Goal: Task Accomplishment & Management: Manage account settings

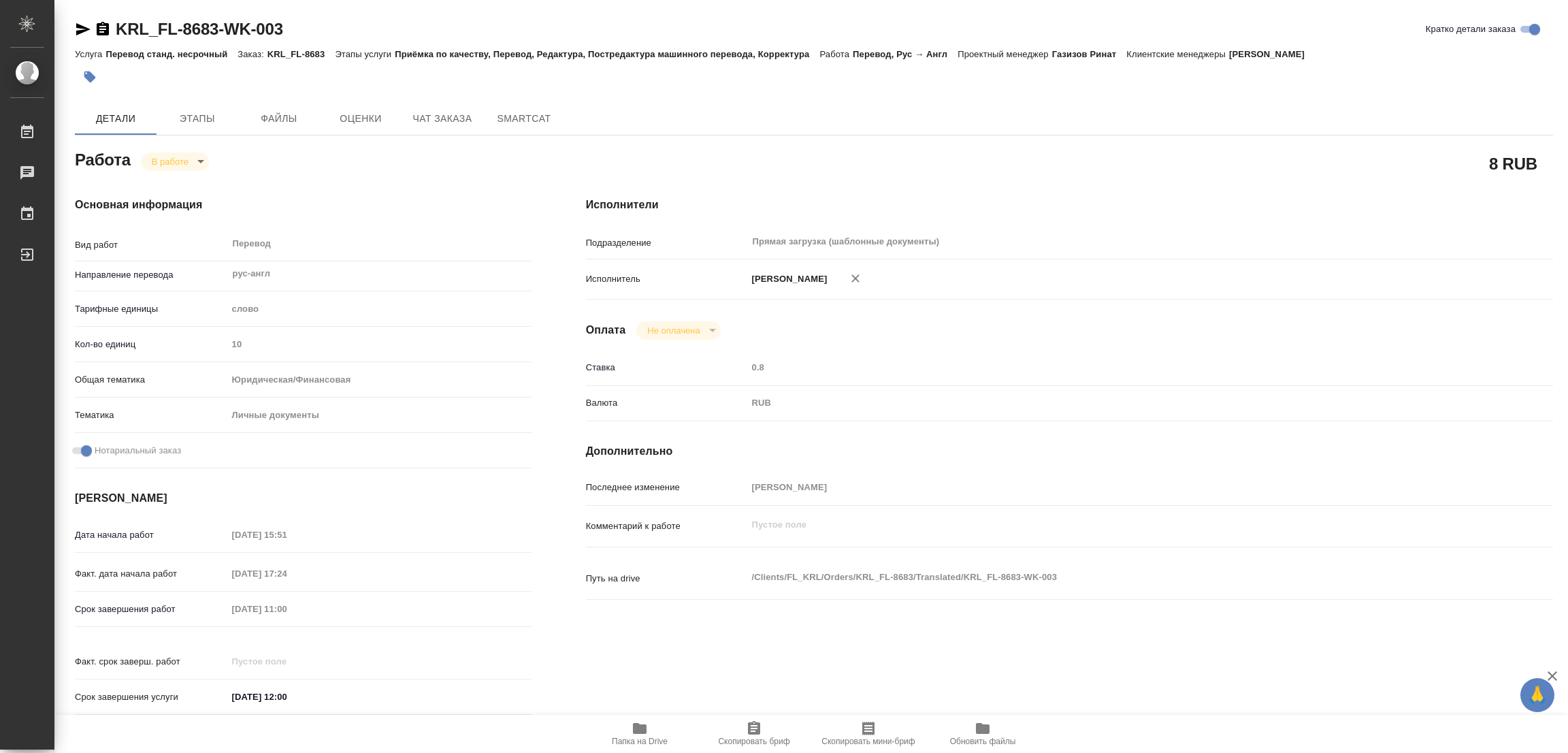
type textarea "x"
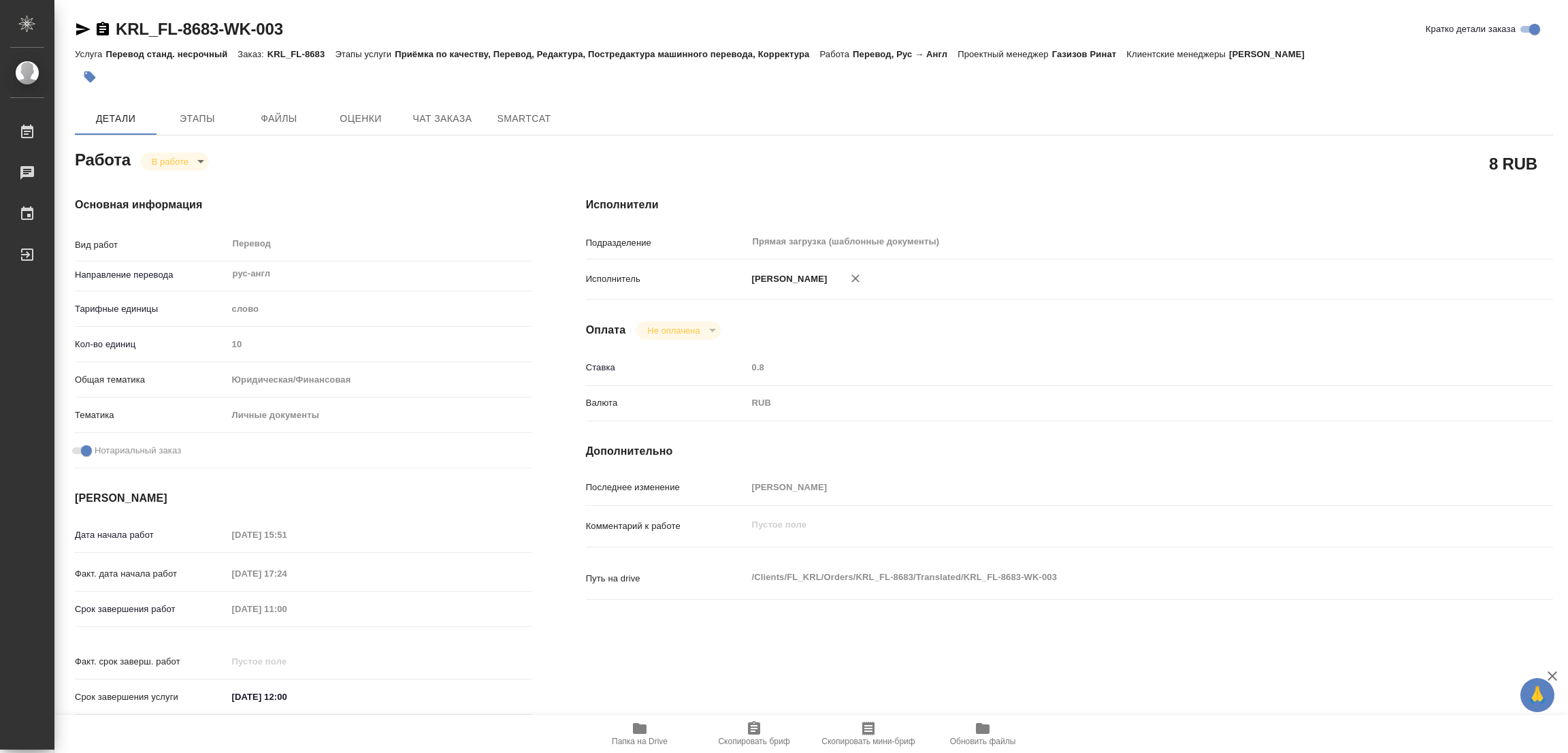
click at [642, 735] on icon "button" at bounding box center [640, 729] width 17 height 17
type textarea "x"
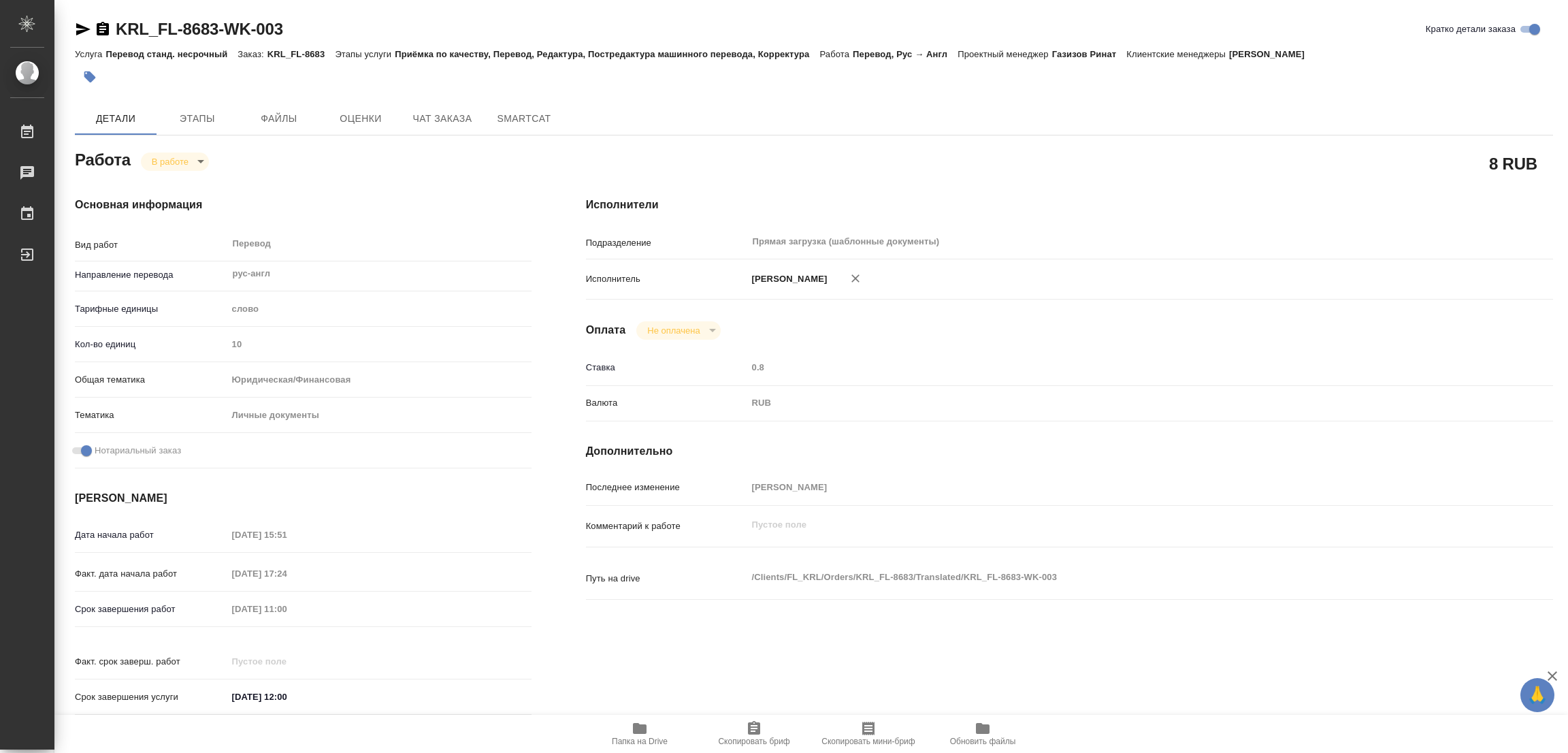
type textarea "x"
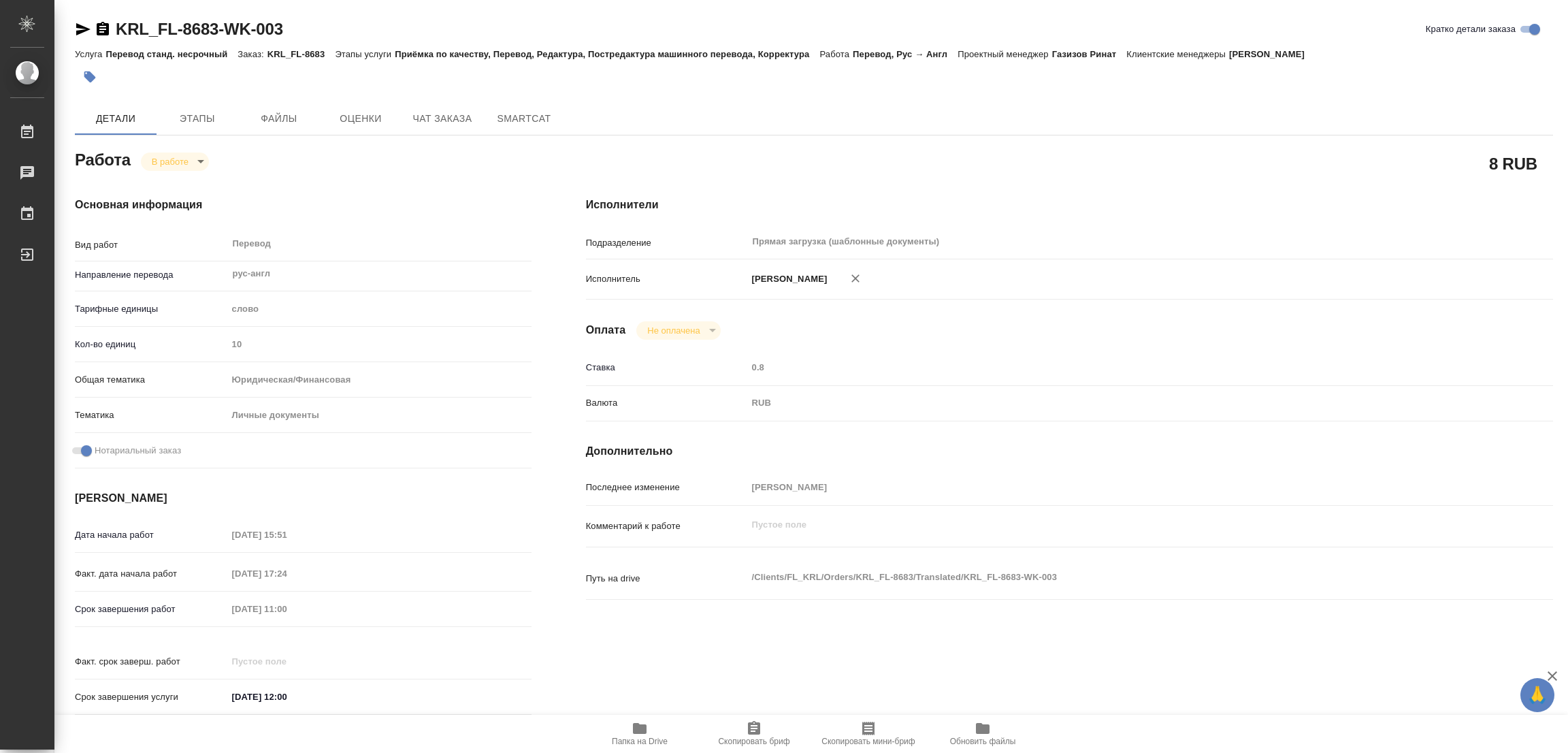
type textarea "x"
click at [198, 119] on span "Этапы" at bounding box center [198, 118] width 65 height 17
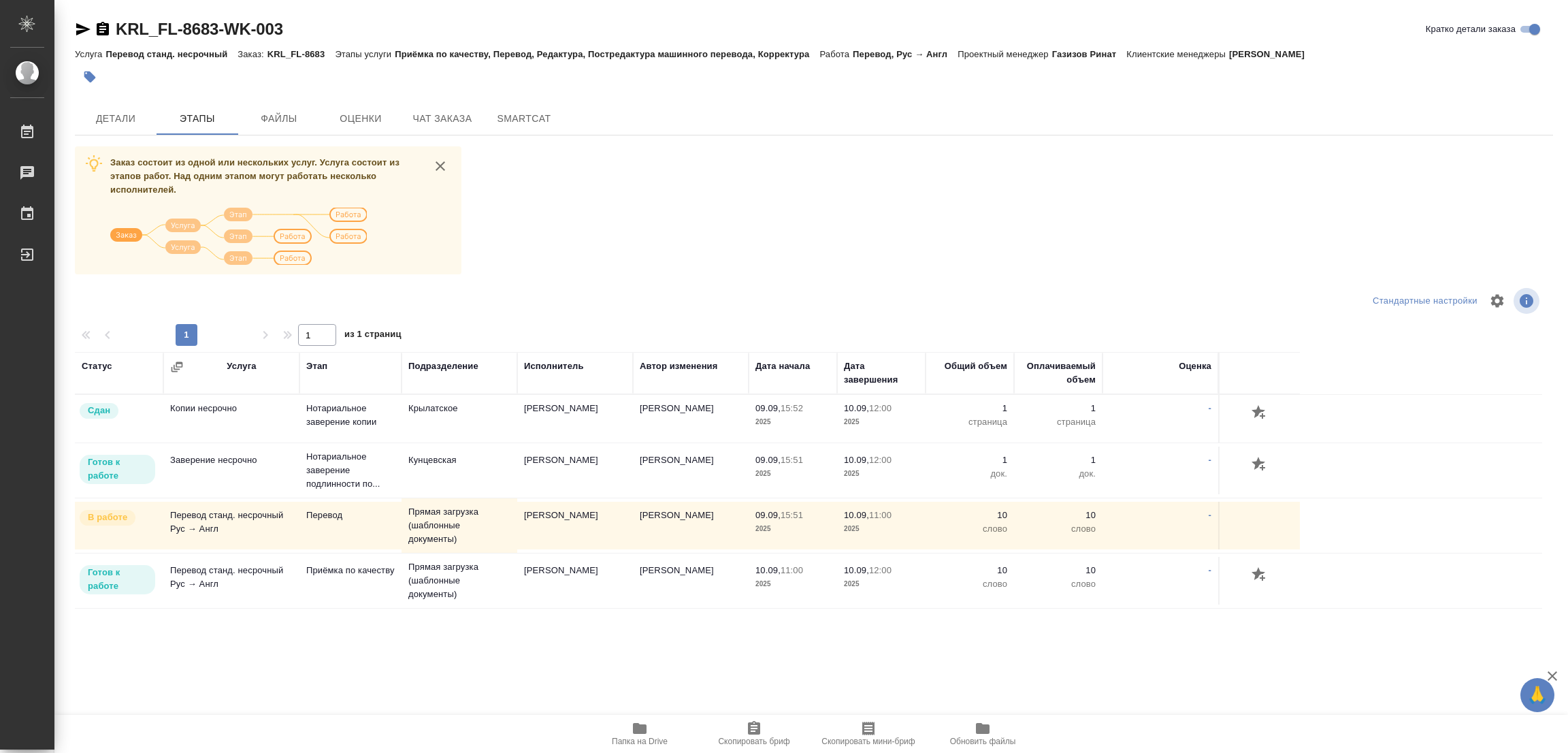
click at [744, 216] on div "Заказ состоит из одной или нескольких услуг. Услуга состоит из этапов работ. На…" at bounding box center [813, 402] width 1478 height 512
click at [117, 112] on span "Детали" at bounding box center [116, 118] width 65 height 17
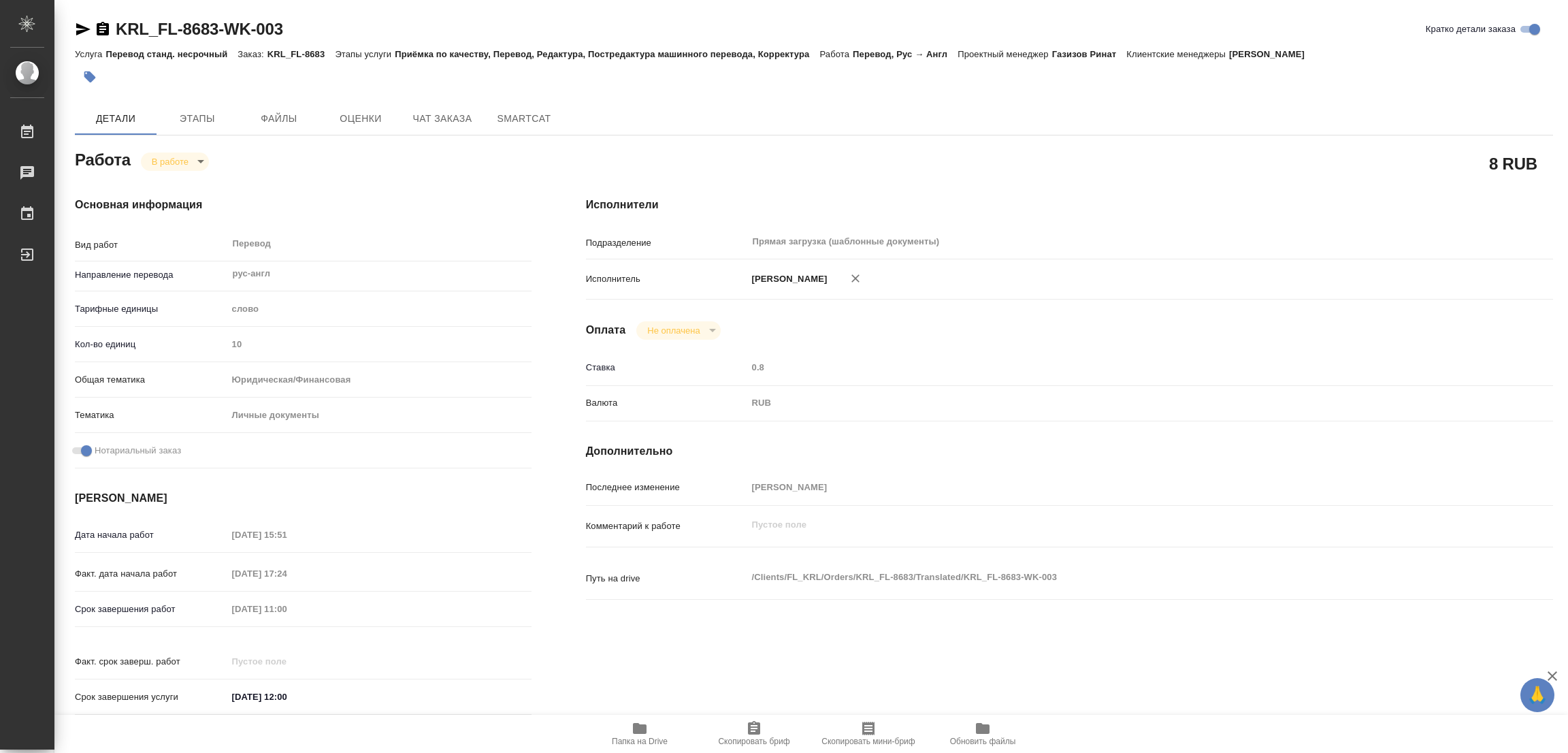
type textarea "x"
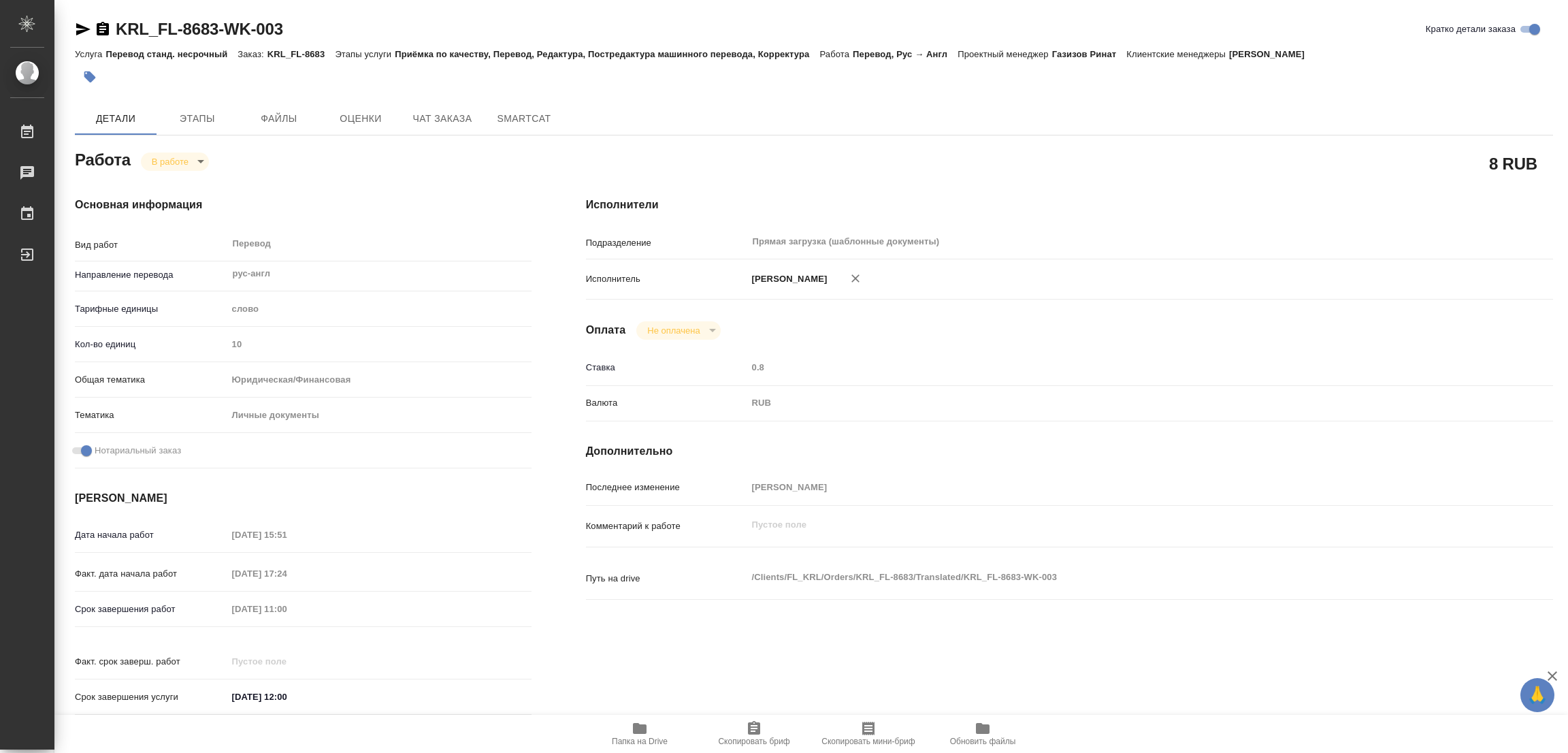
type textarea "x"
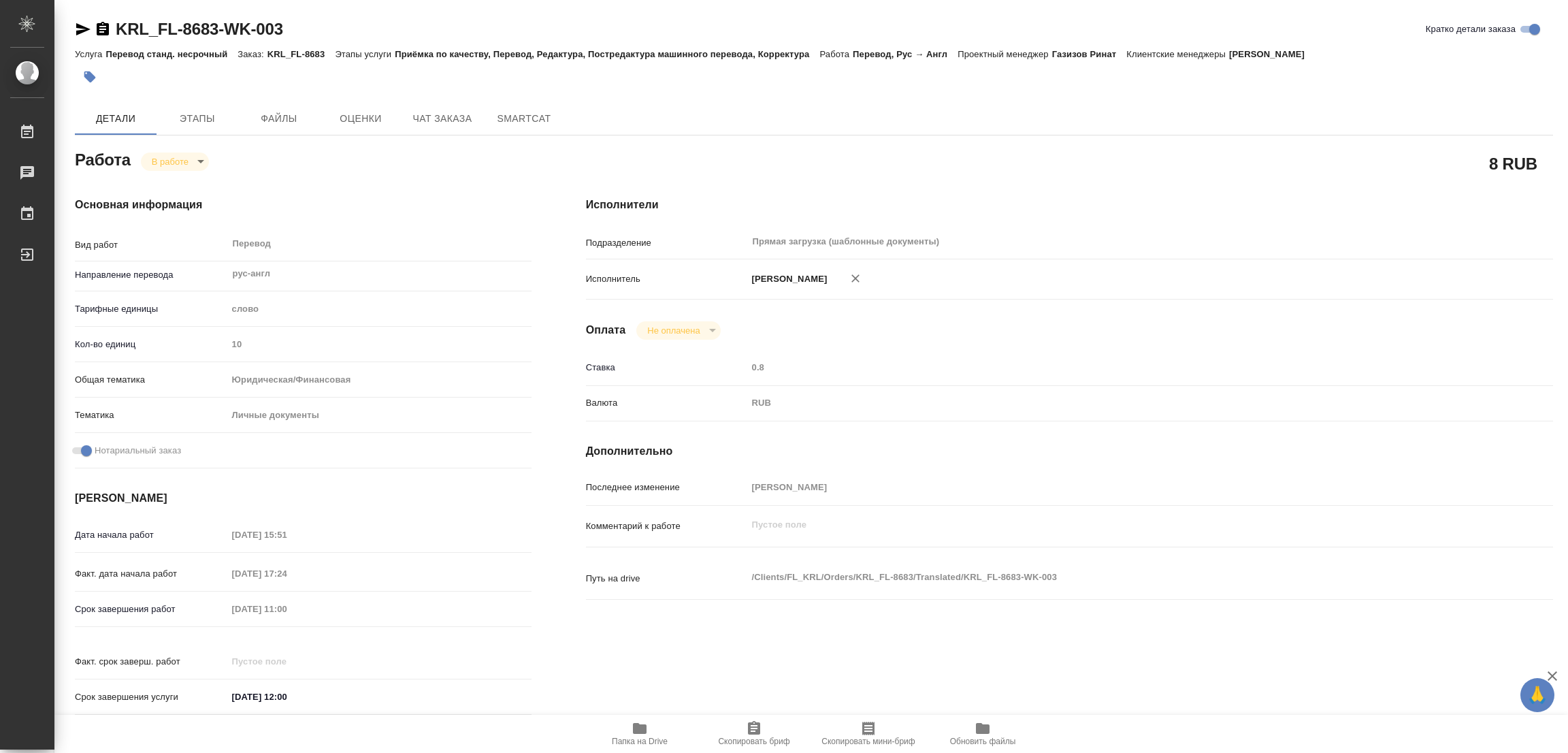
type textarea "x"
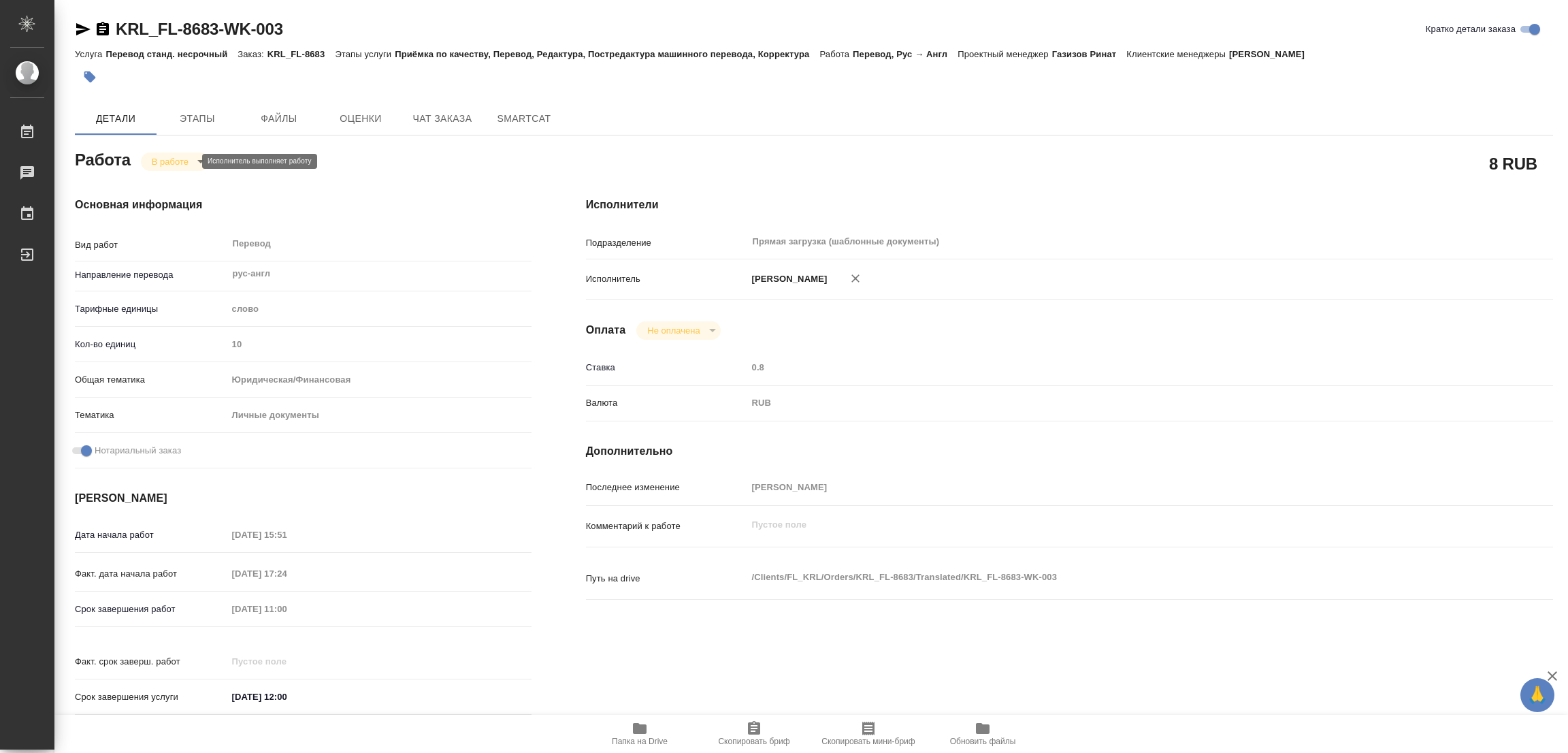
click at [173, 163] on body "🙏 .cls-1 fill:#fff; AWATERA Popova Galina Работы 0 Чаты График Выйти KRL_FL-868…" at bounding box center [784, 376] width 1568 height 753
click at [176, 187] on button "Выполнен" at bounding box center [176, 185] width 49 height 15
type textarea "x"
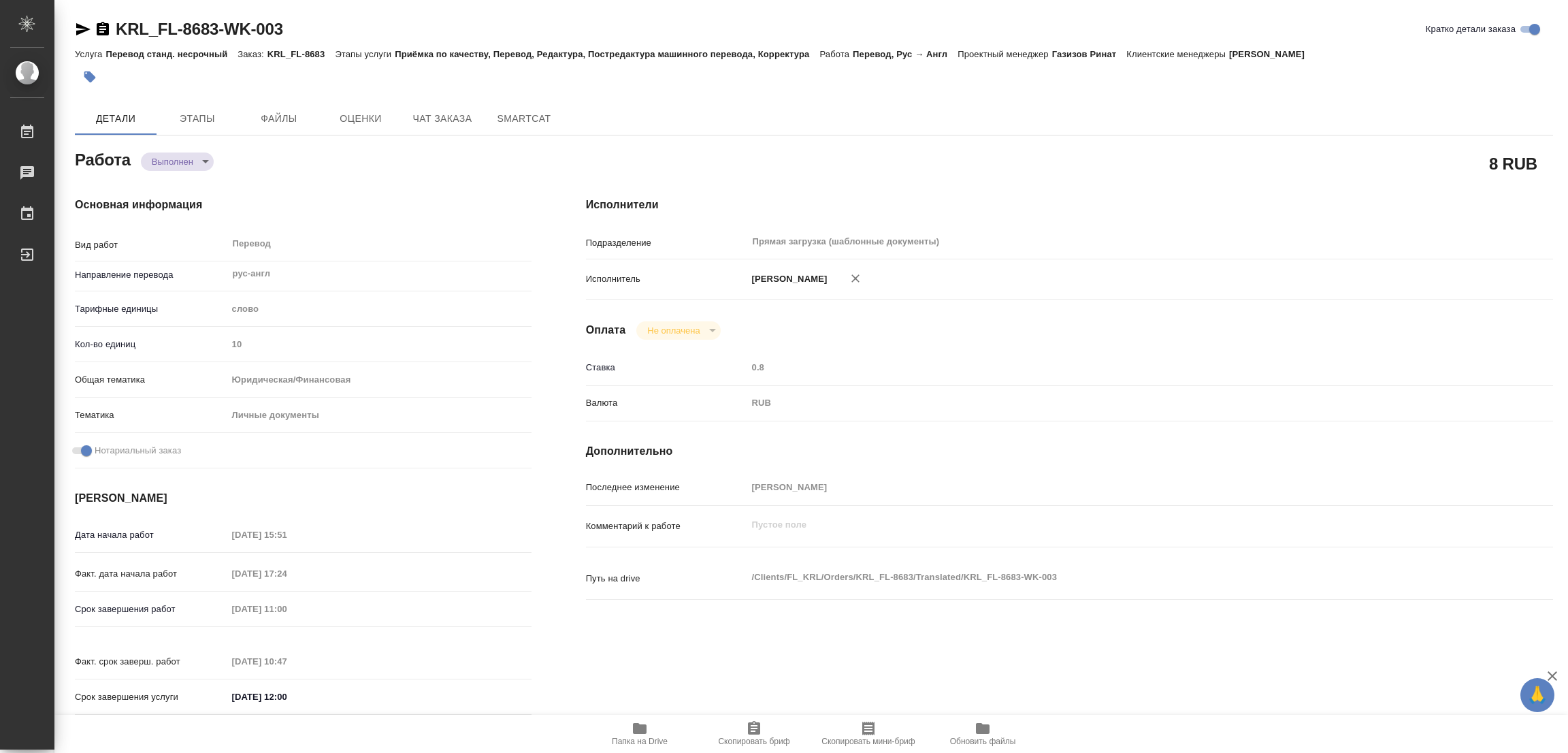
type textarea "x"
click at [90, 74] on icon "button" at bounding box center [90, 77] width 11 height 11
type textarea "x"
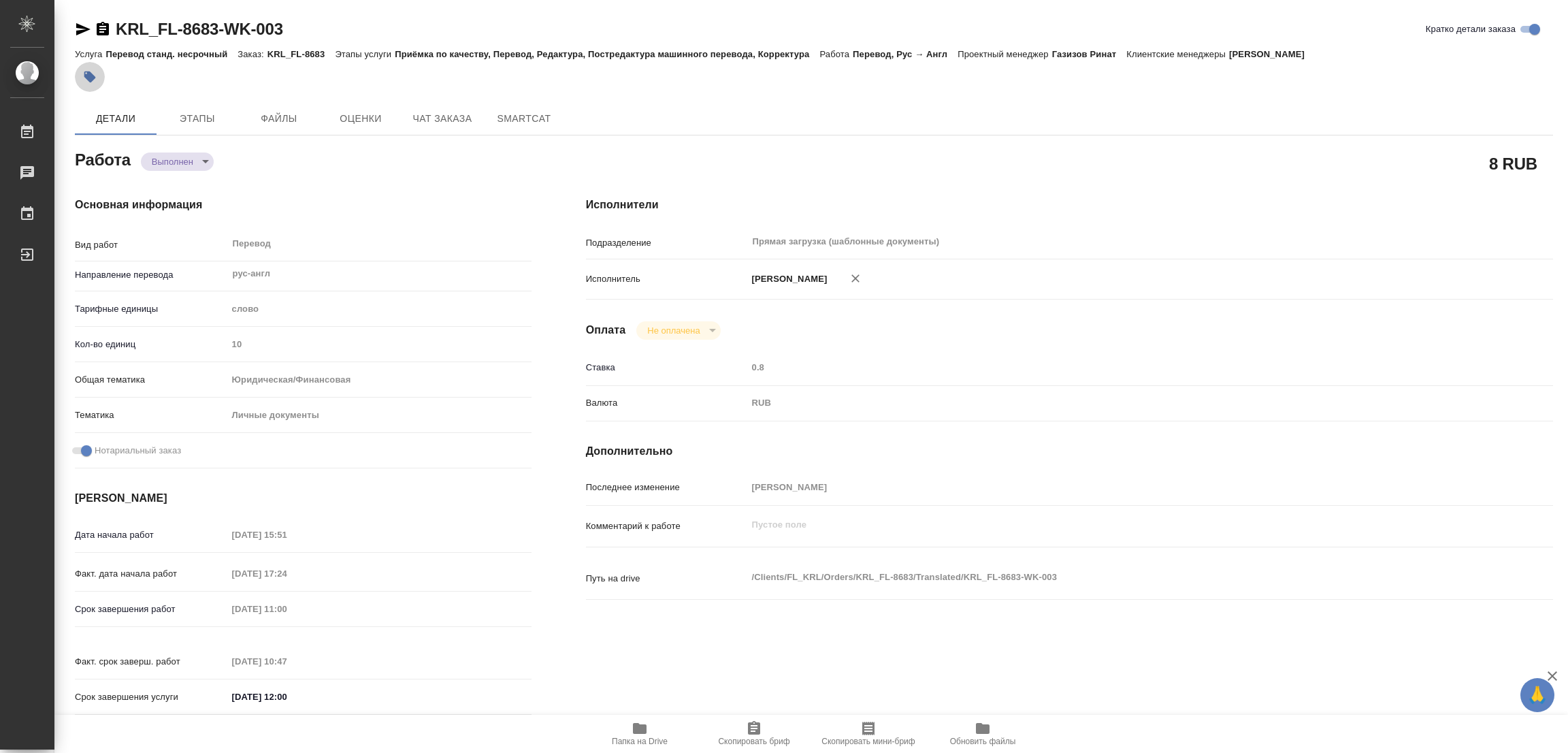
type textarea "x"
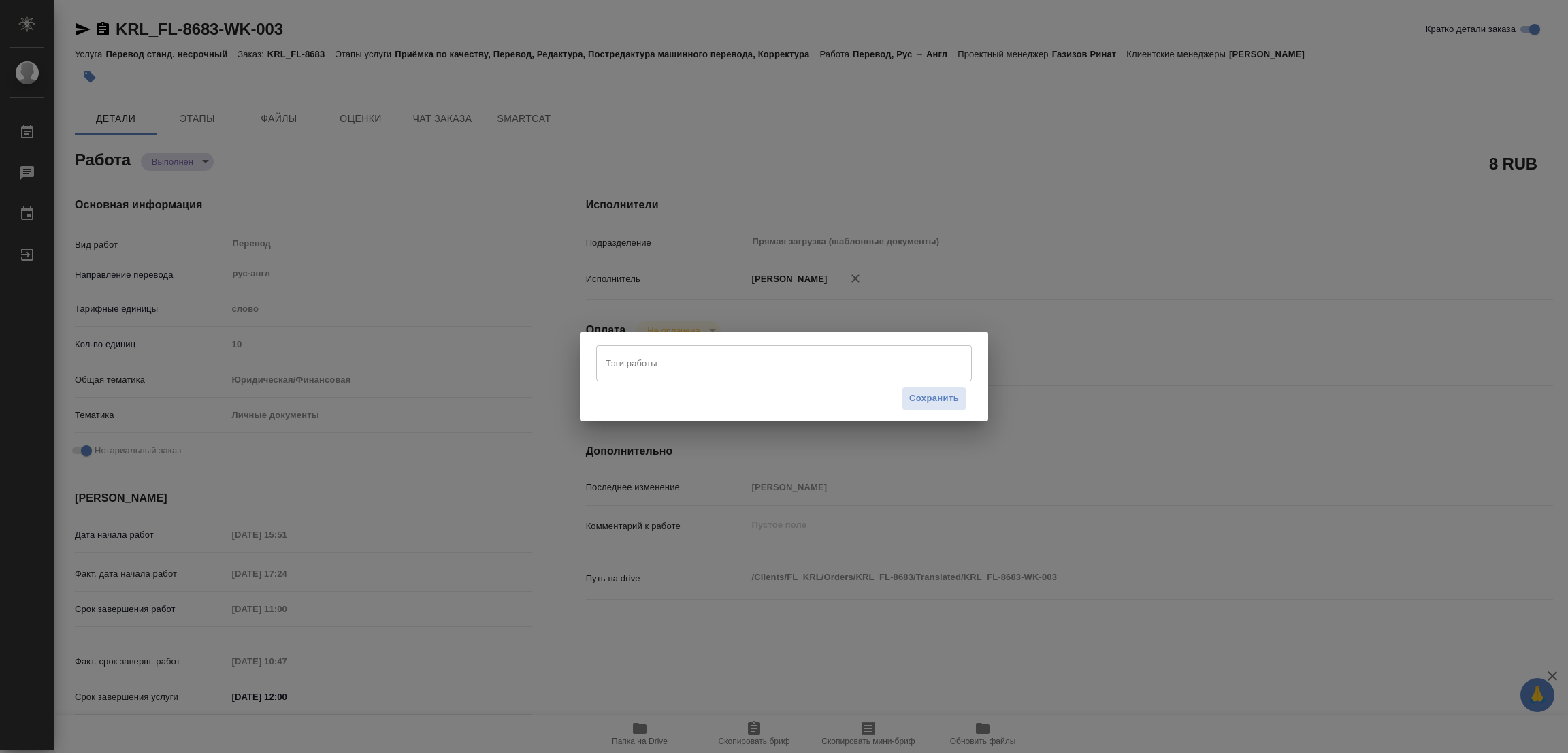
type textarea "x"
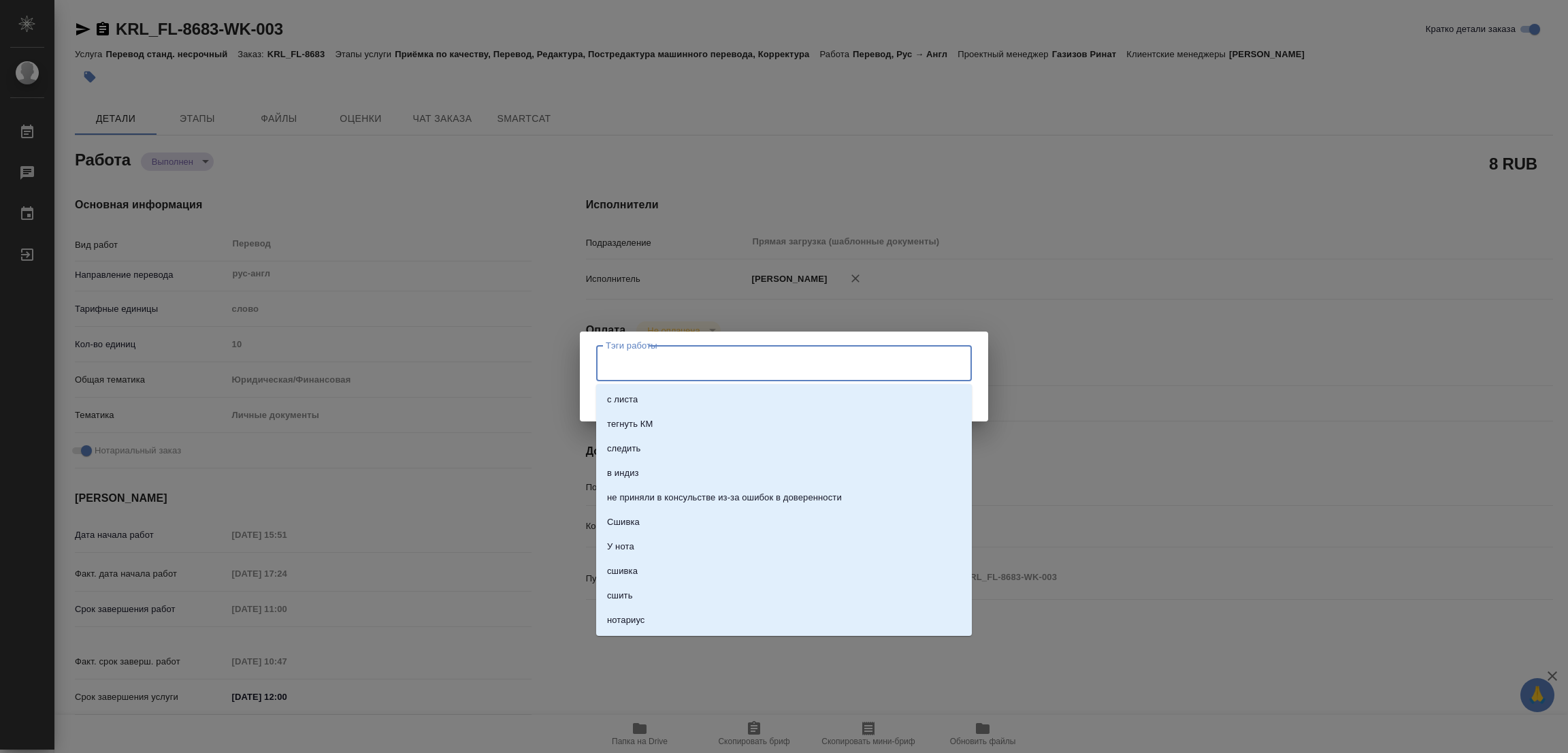
click at [620, 357] on input "Тэги работы" at bounding box center [770, 363] width 337 height 23
type input "1"
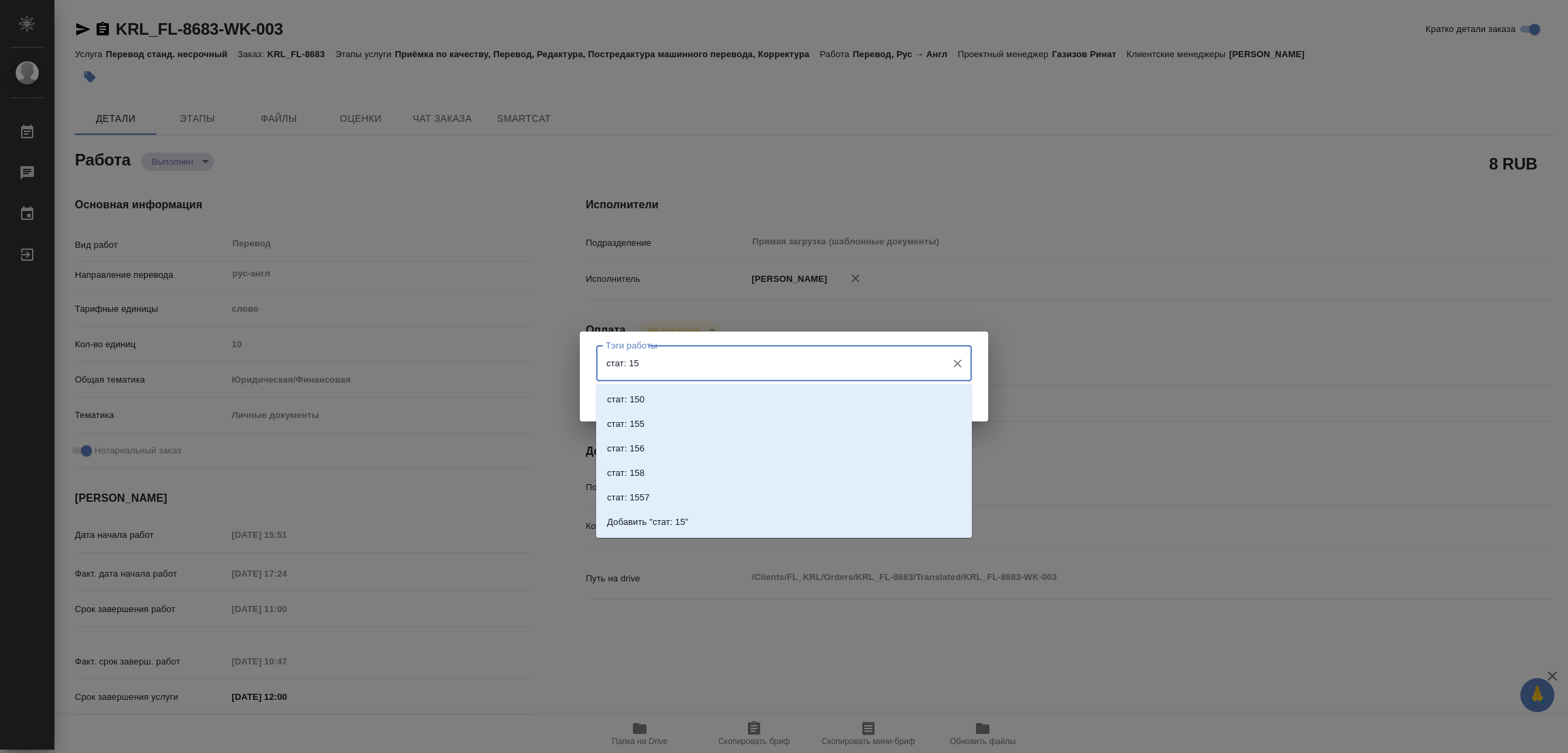
type input "стат: 150"
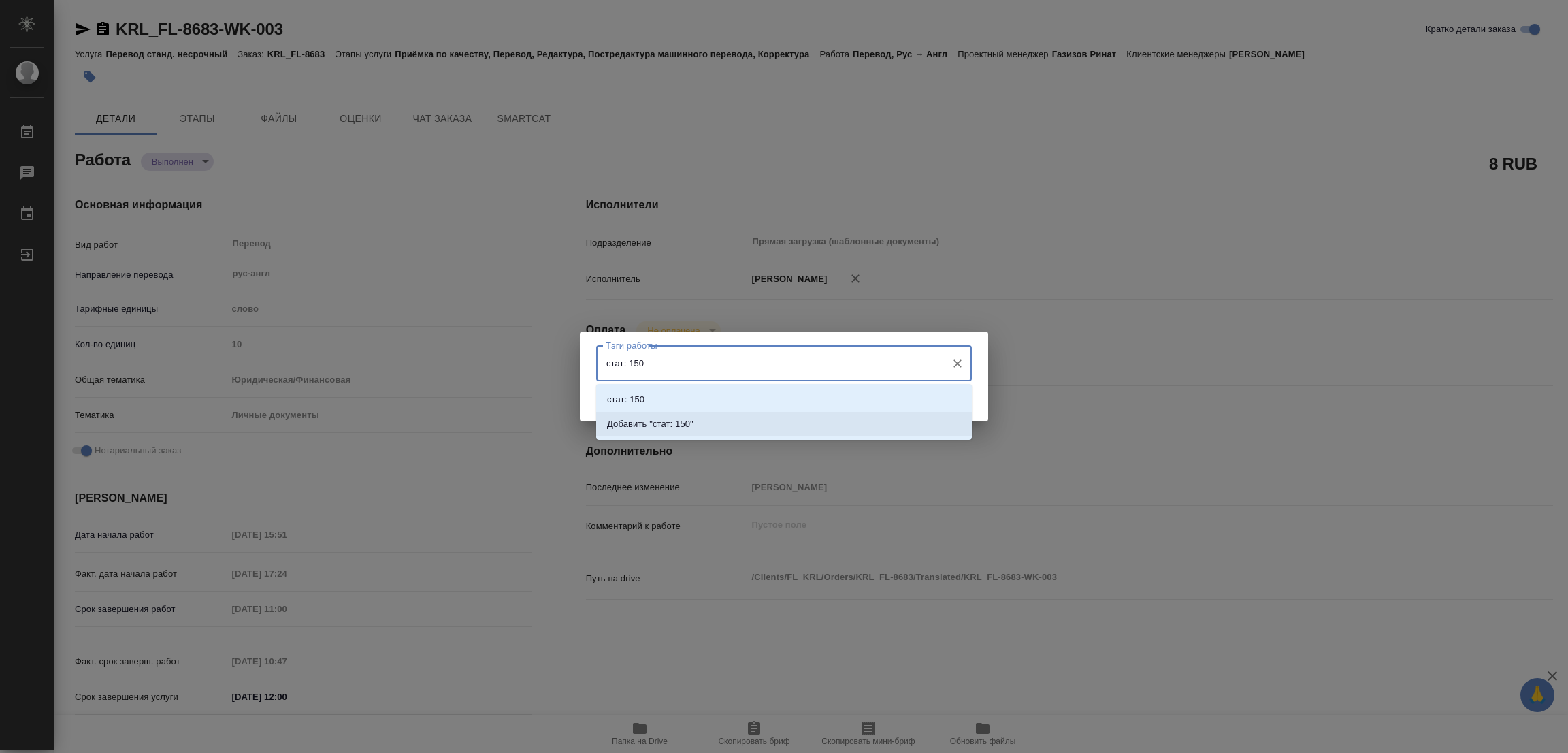
click at [655, 421] on p "Добавить "стат: 150"" at bounding box center [650, 424] width 87 height 14
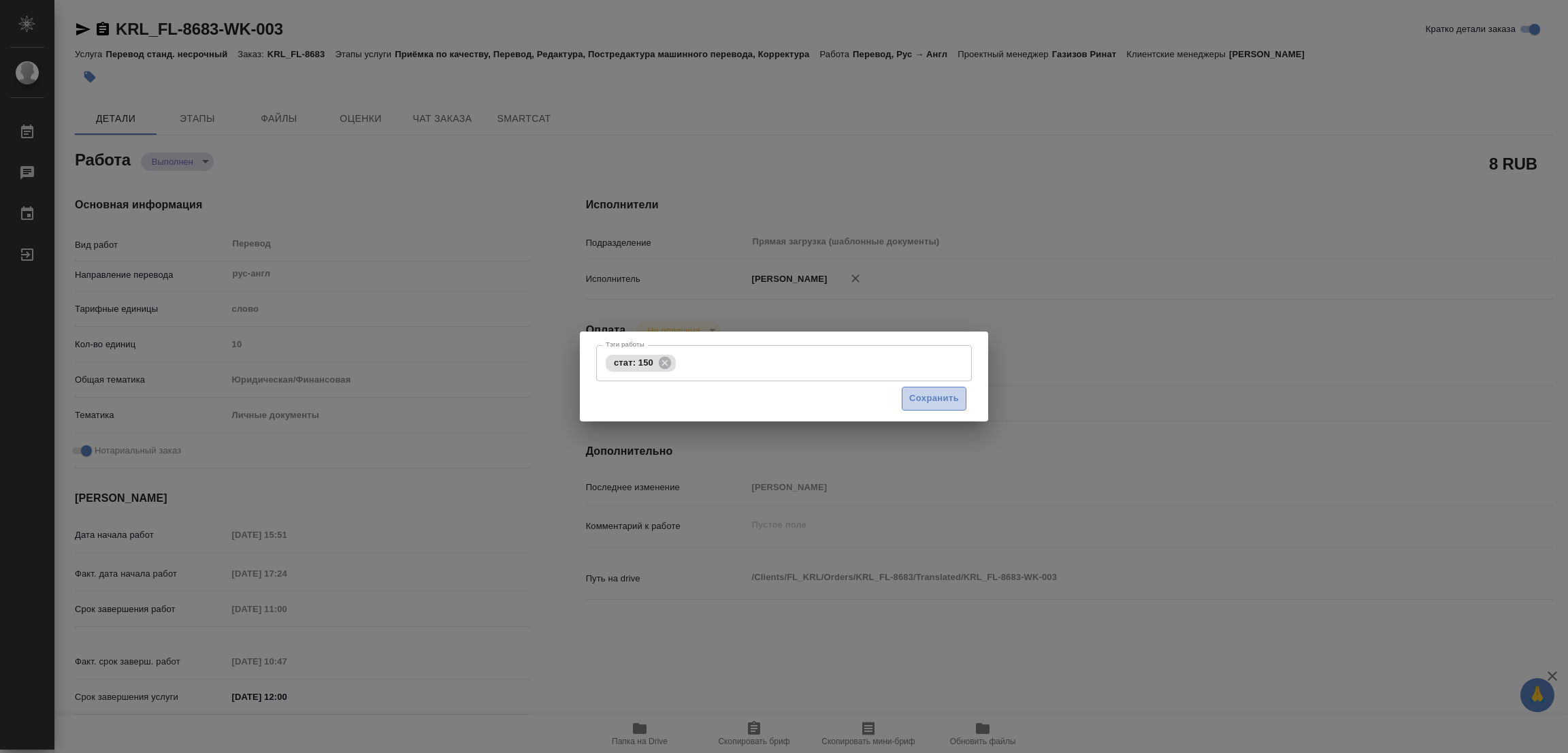
click at [943, 398] on span "Сохранить" at bounding box center [934, 398] width 49 height 16
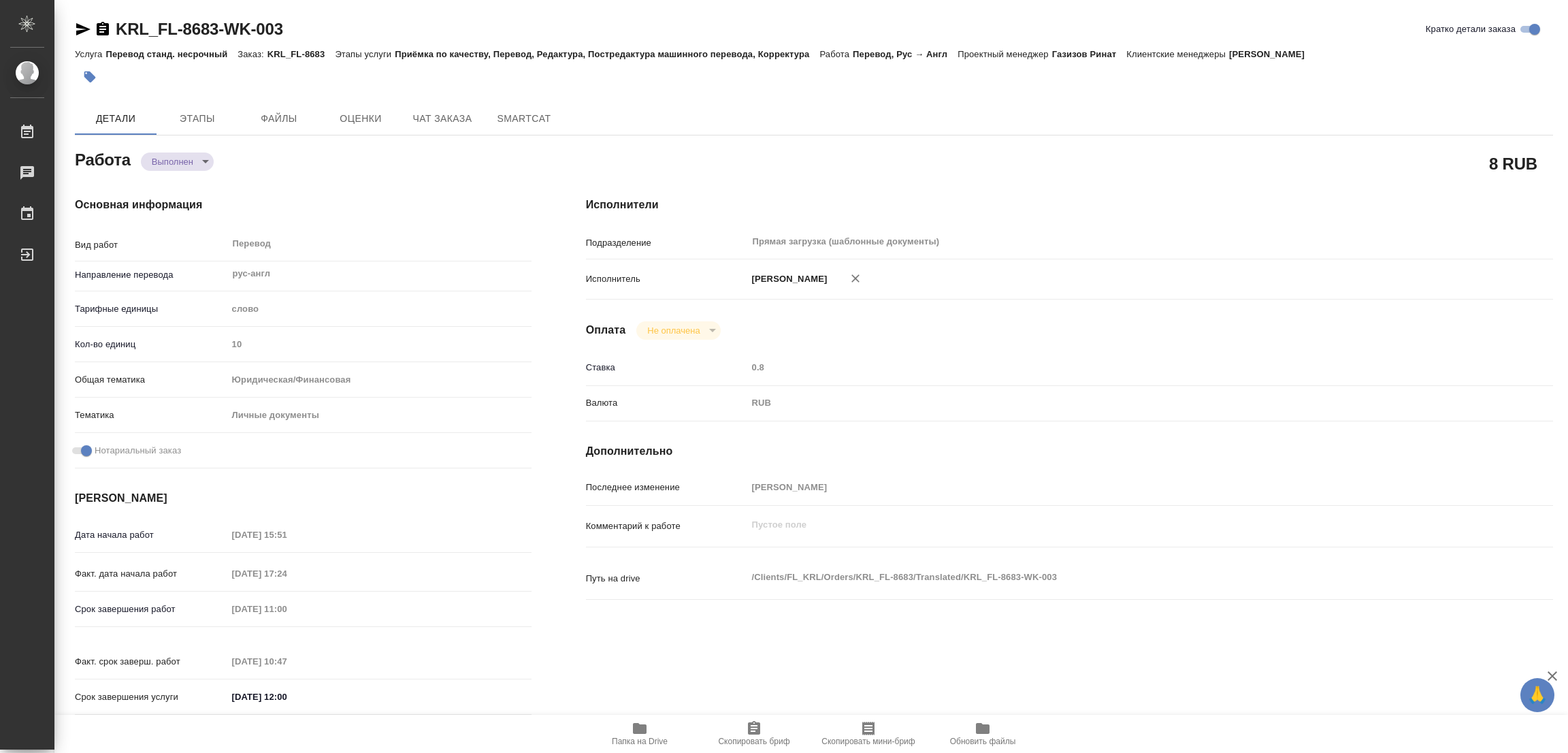
type input "completed"
type textarea "Перевод"
type textarea "x"
type input "рус-англ"
type input "5a8b1489cc6b4906c91bfd90"
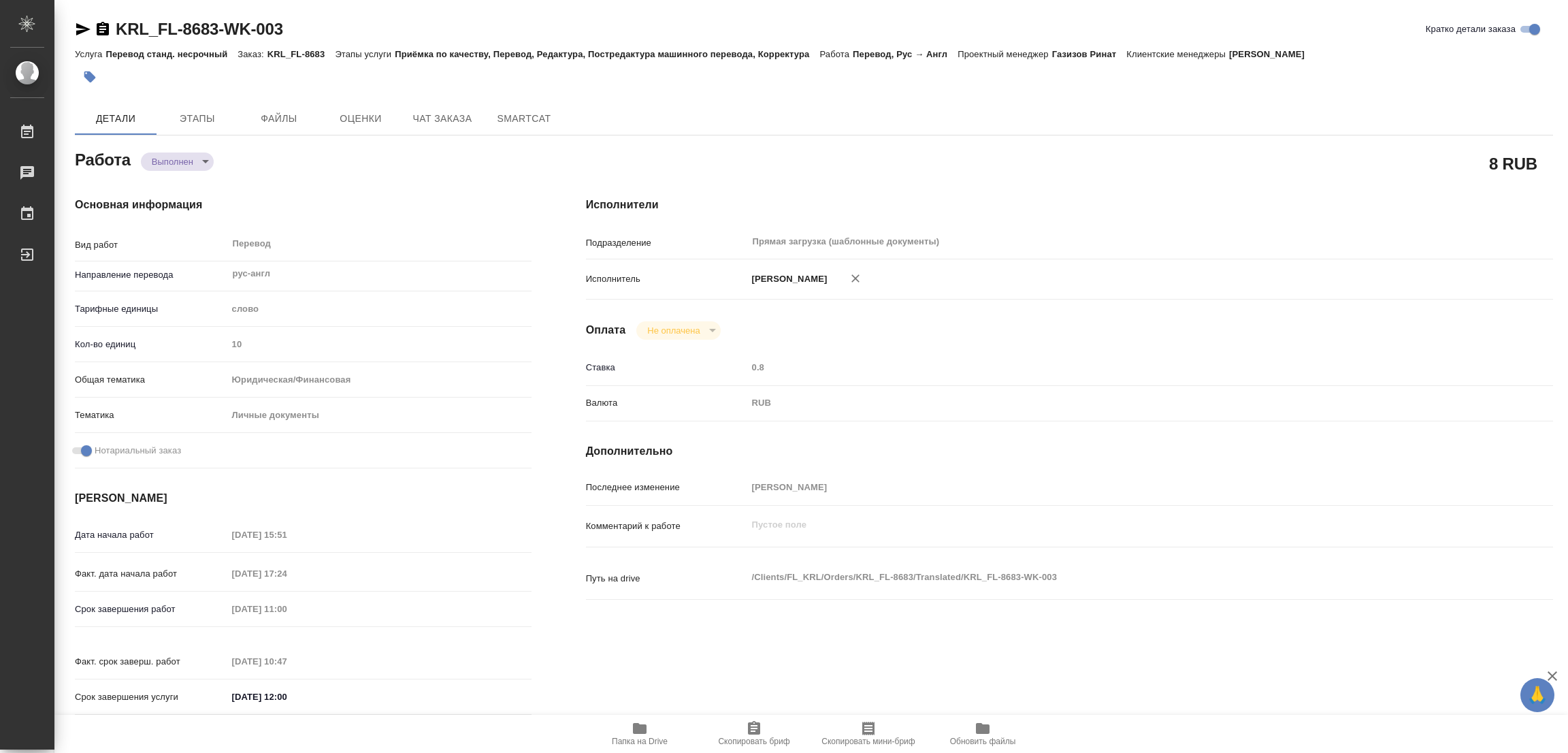
type input "10"
type input "yr-fn"
type input "5a8b8b956a9677013d343cfe"
checkbox input "true"
type input "09.09.2025 15:51"
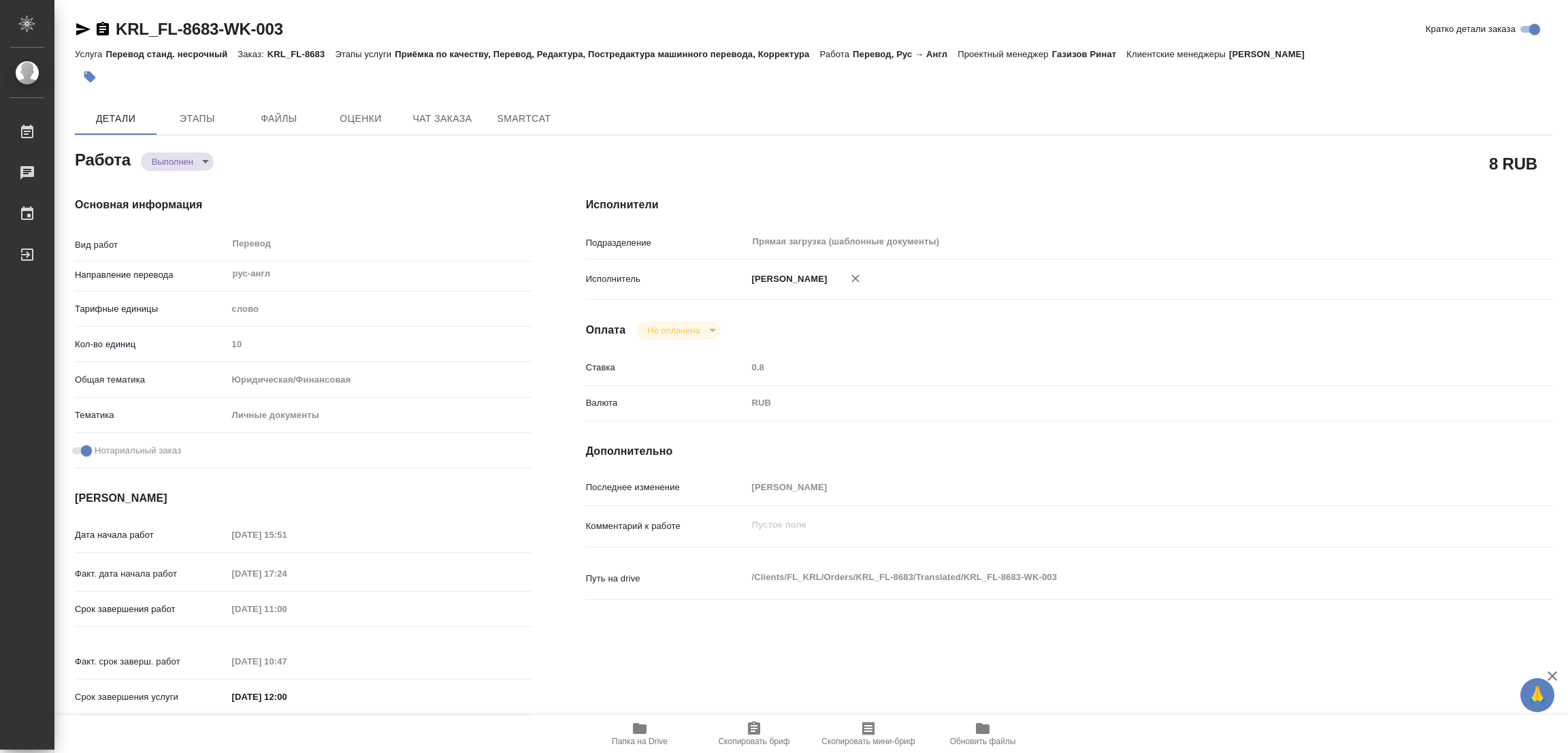
type input "09.09.2025 17:24"
type input "10.09.2025 11:00"
type input "10.09.2025 10:47"
type input "10.09.2025 12:00"
type input "Прямая загрузка (шаблонные документы)"
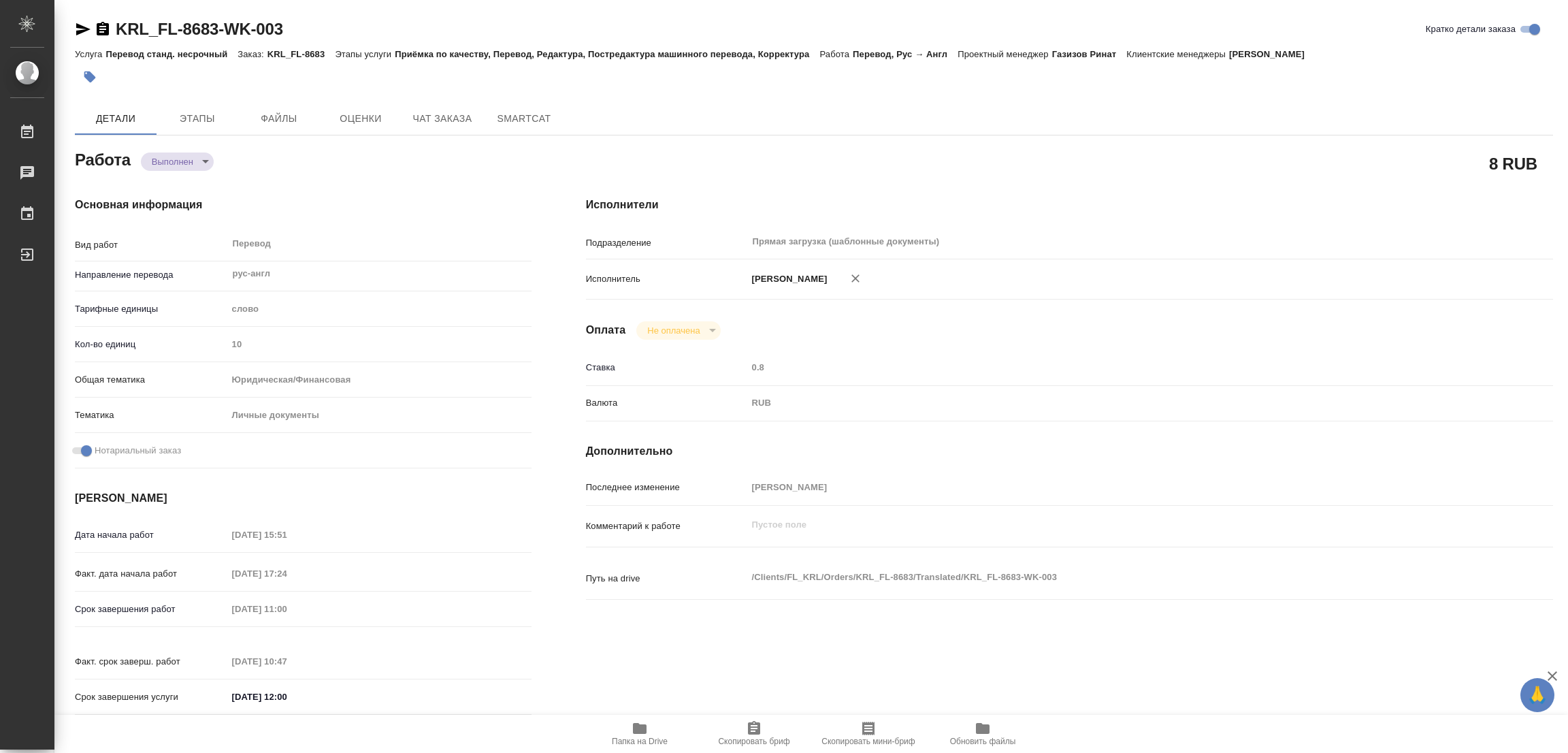
type input "notPayed"
type input "0.8"
type input "RUB"
type input "[PERSON_NAME]"
type textarea "x"
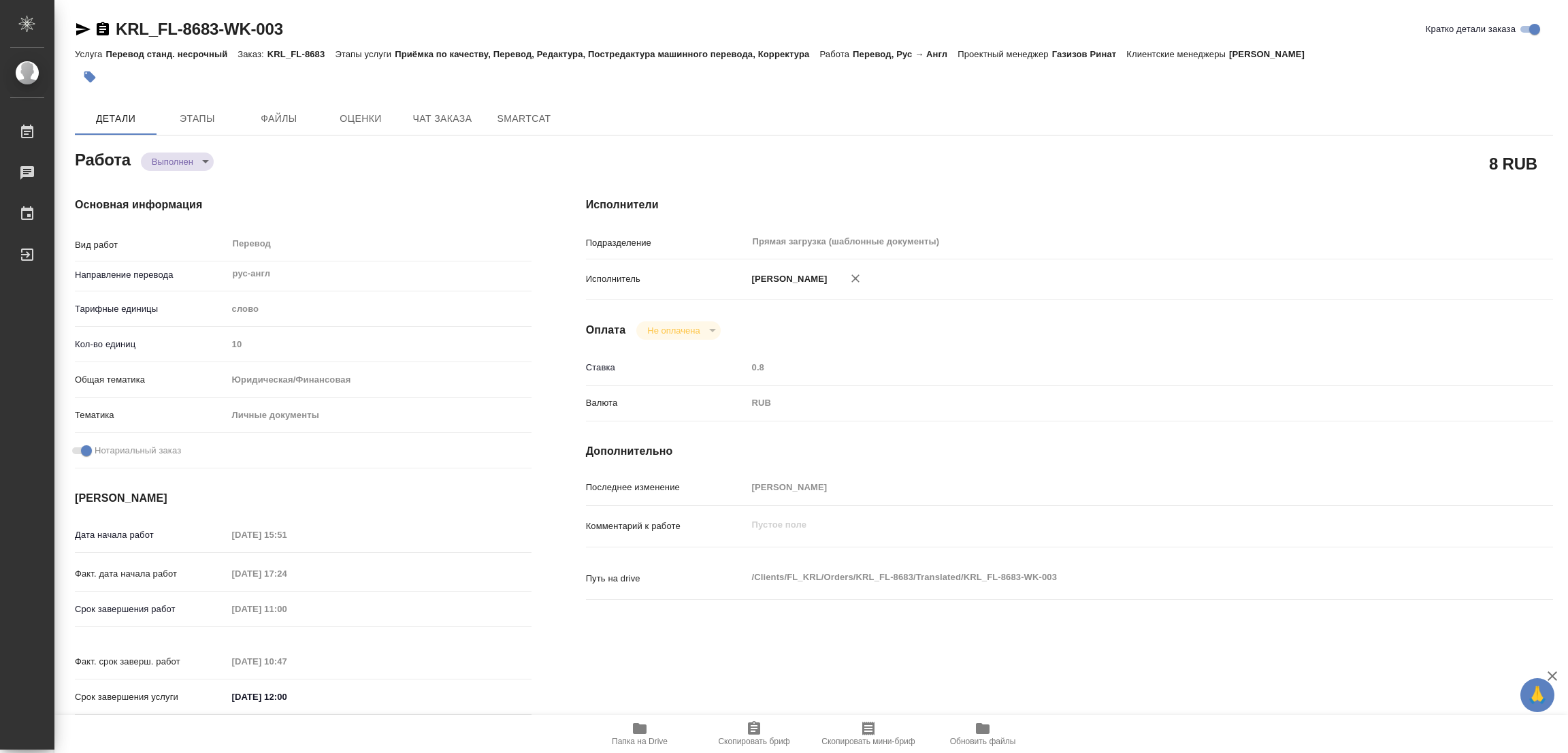
type textarea "/Clients/FL_KRL/Orders/KRL_FL-8683/Translated/KRL_FL-8683-WK-003"
type textarea "x"
type input "KRL_FL-8683"
type input "Перевод станд. несрочный"
type input "Приёмка по качеству, Перевод, Редактура, Постредактура машинного перевода, Корр…"
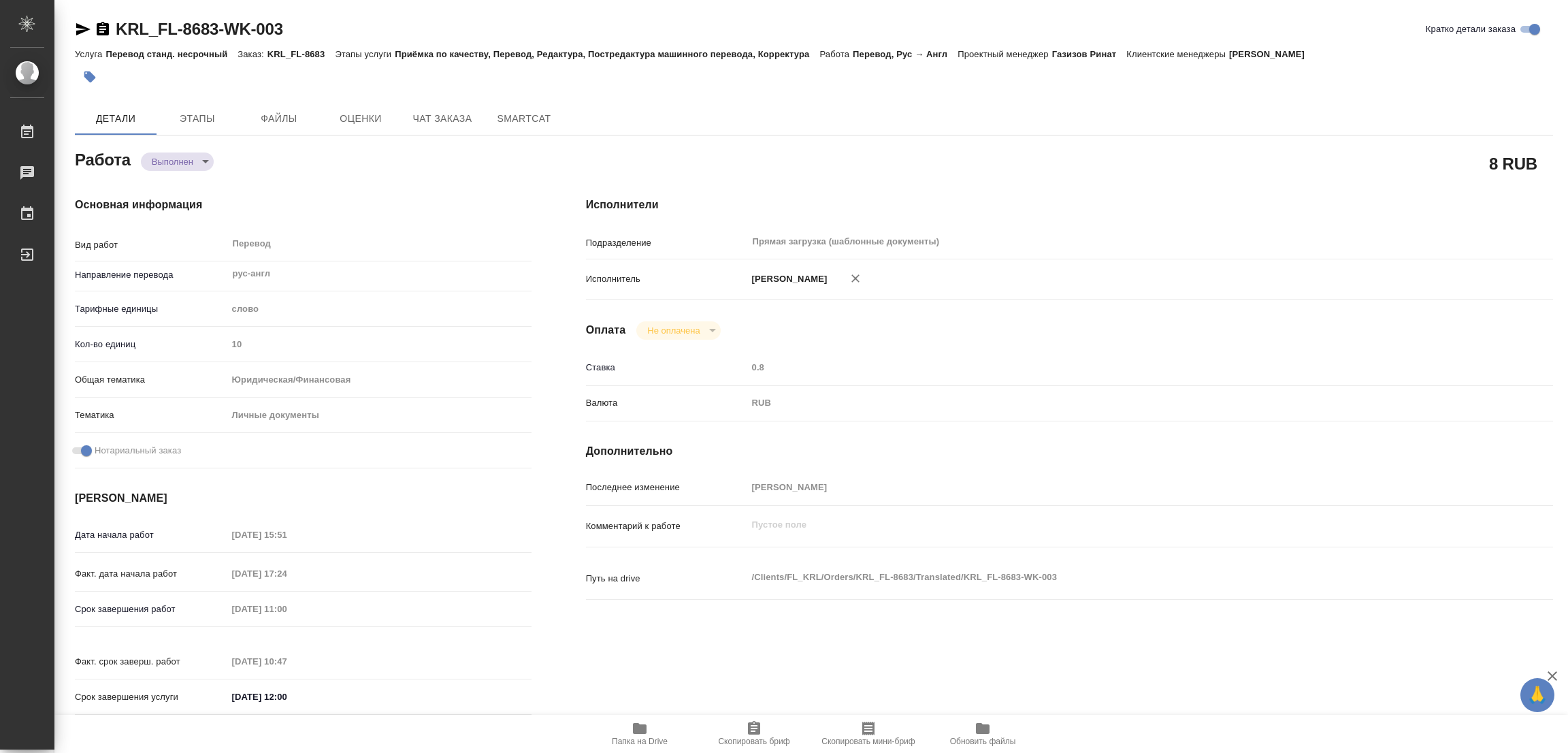
type input "Касымов Тимур"
type input "/Clients/FL_KRL/Orders/KRL_FL-8683"
type textarea "x"
type textarea "НОТ Документ подают в посольство Австралии. BURAVLEVA KSENIIA YURIEVNA ABDURAKH…"
type textarea "x"
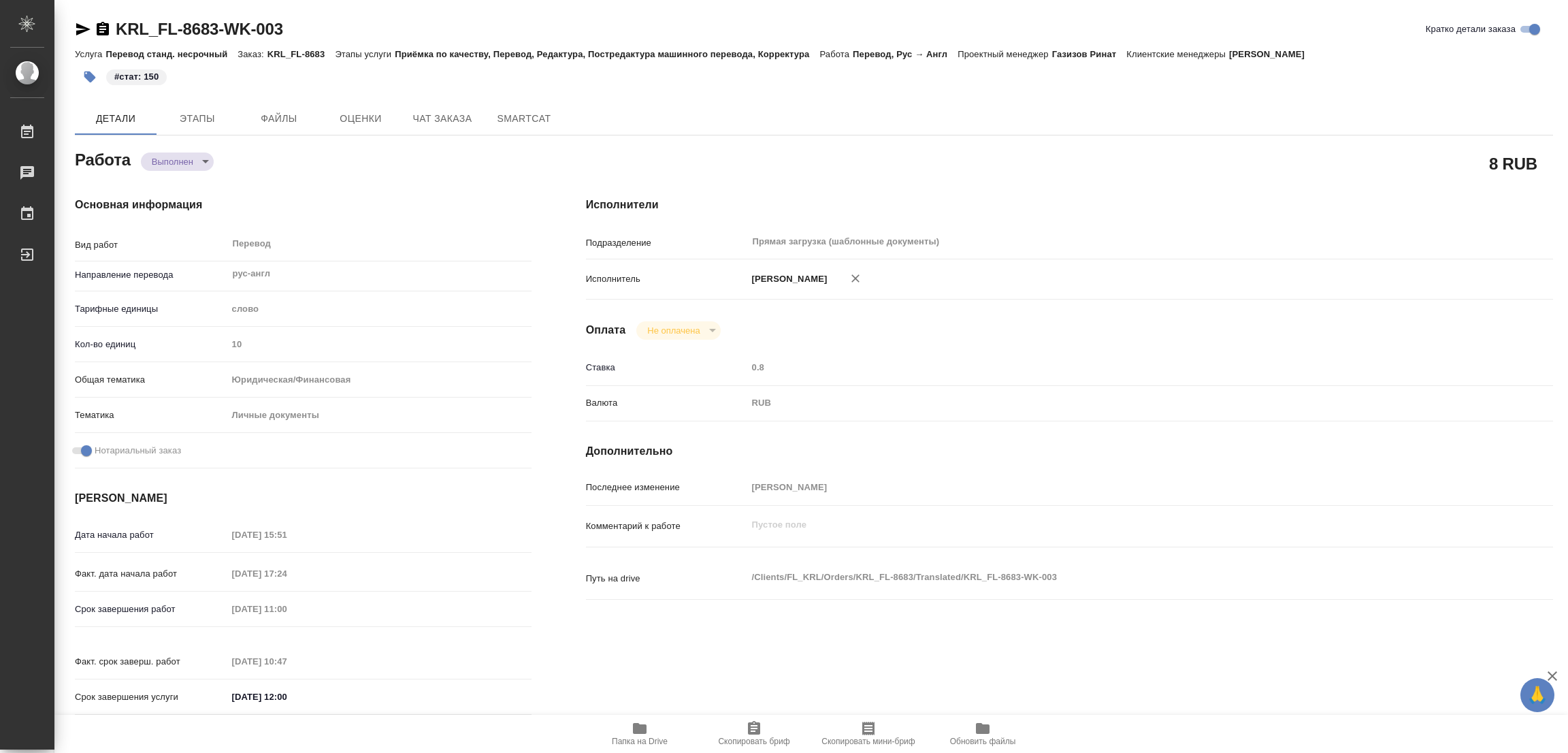
type textarea "x"
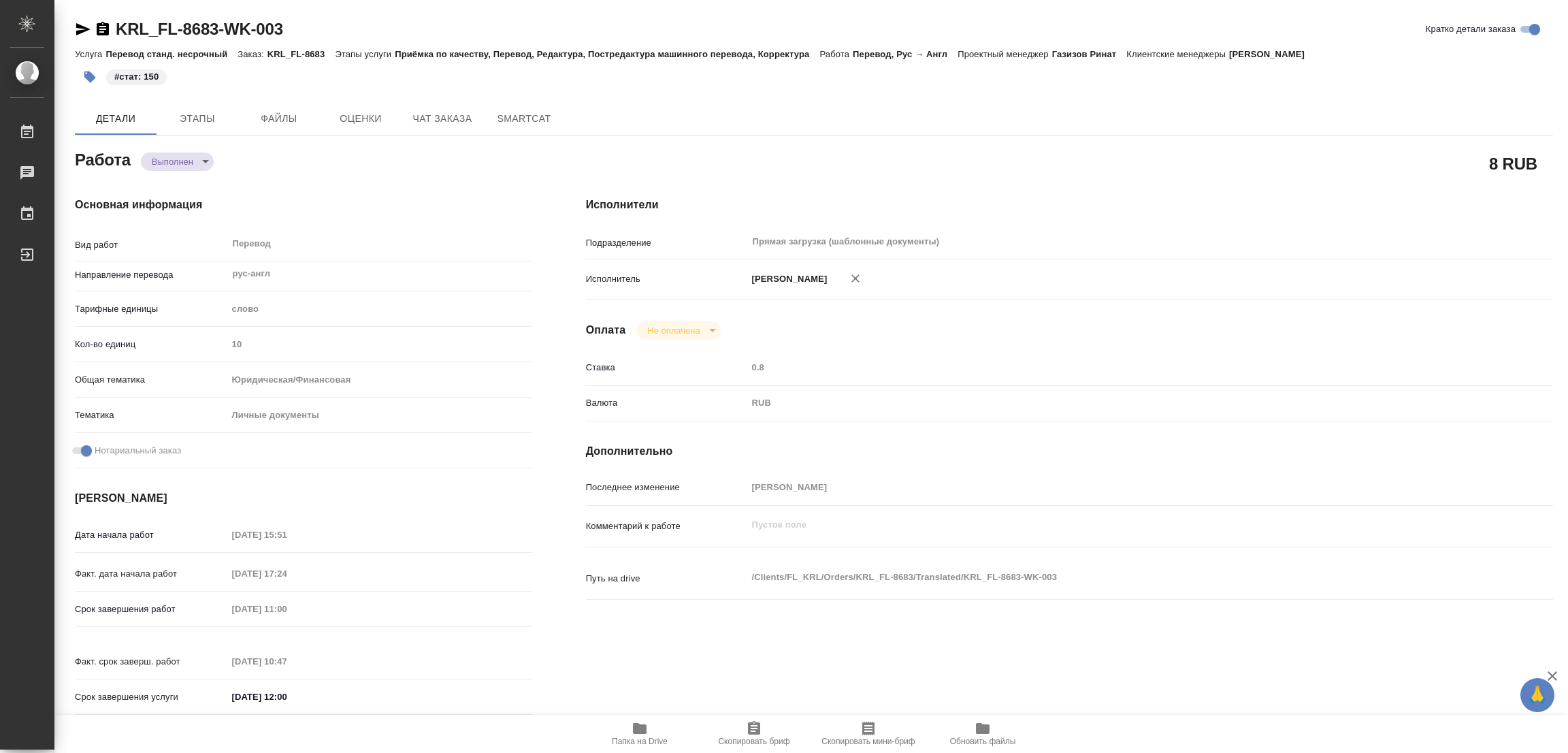
type textarea "x"
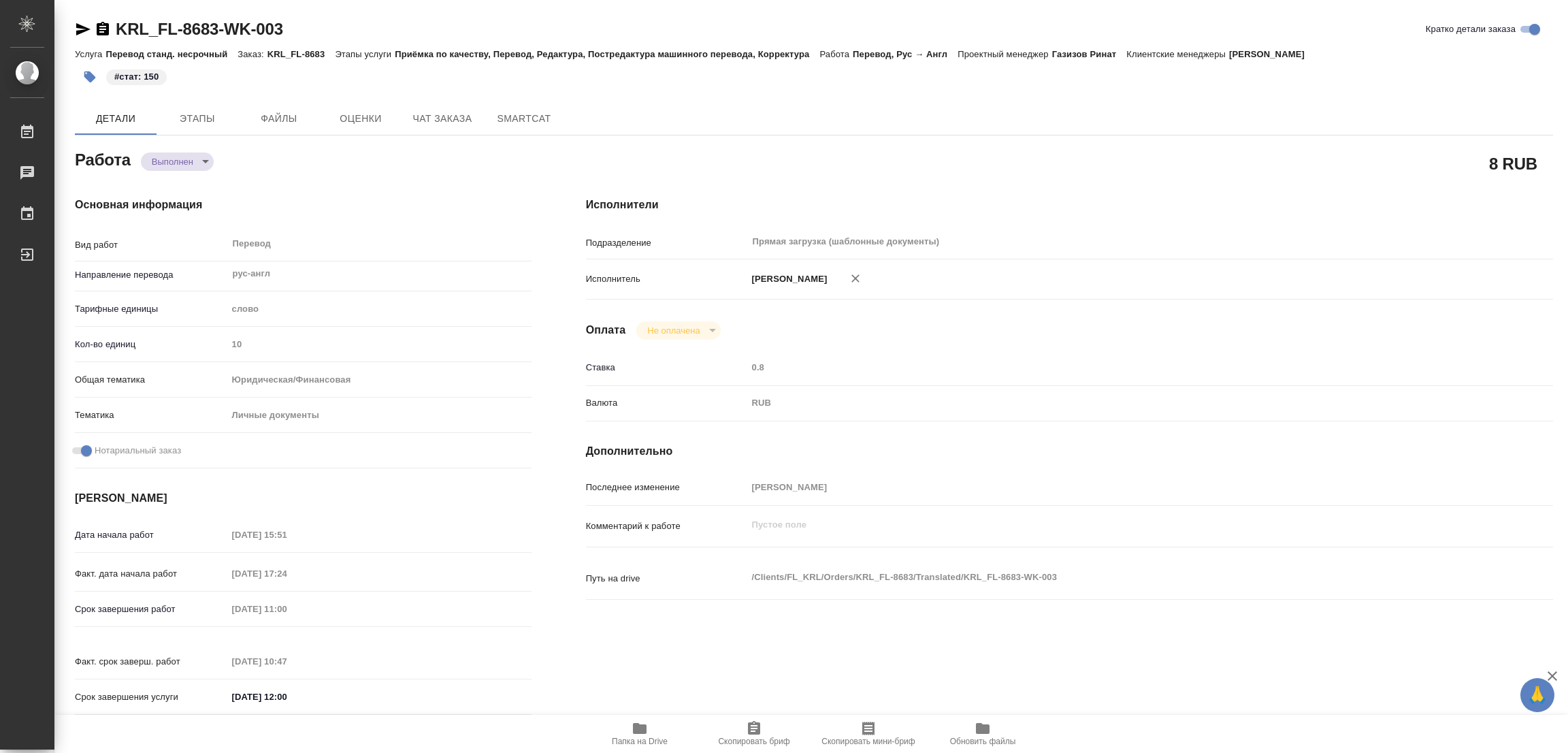
type textarea "x"
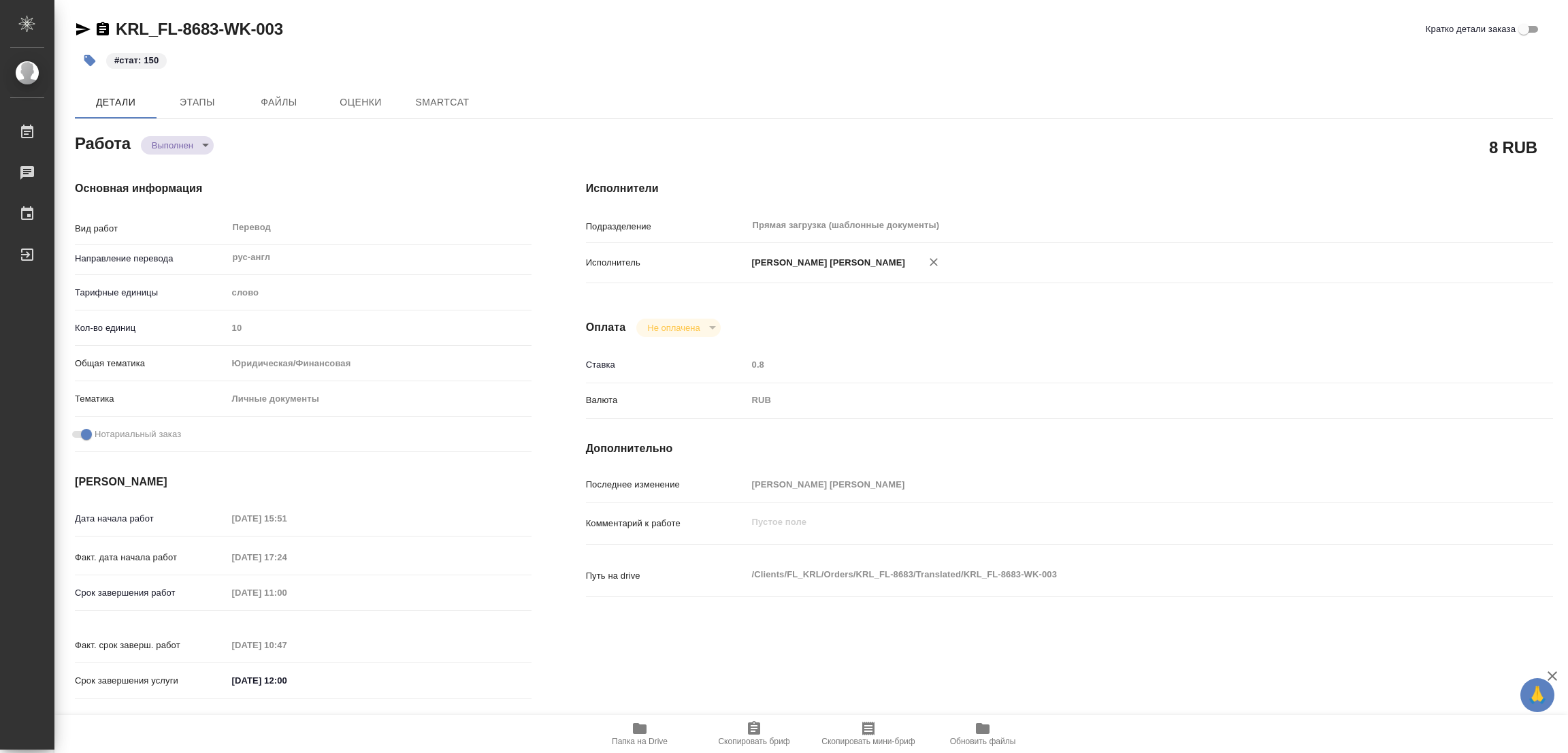
type textarea "x"
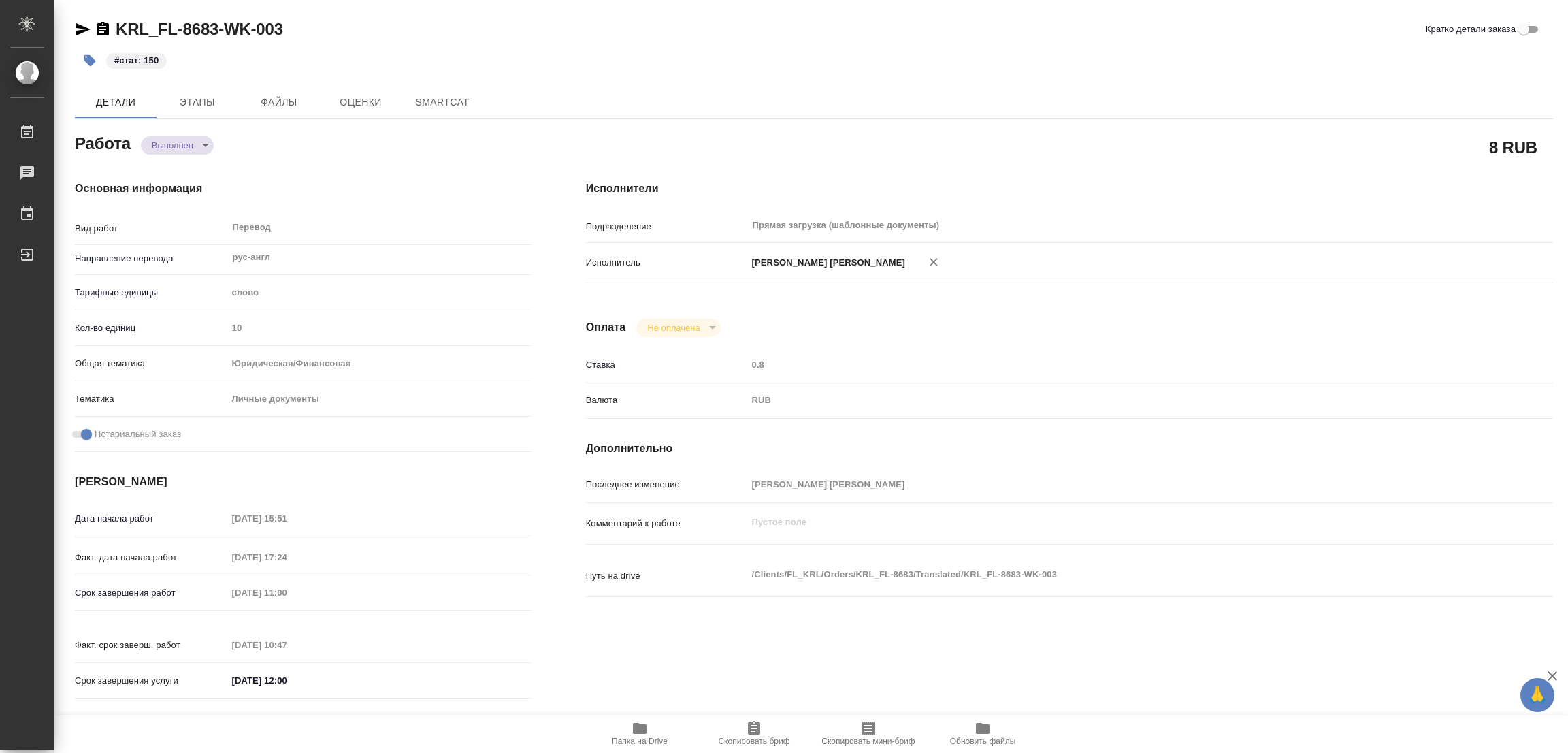
type textarea "x"
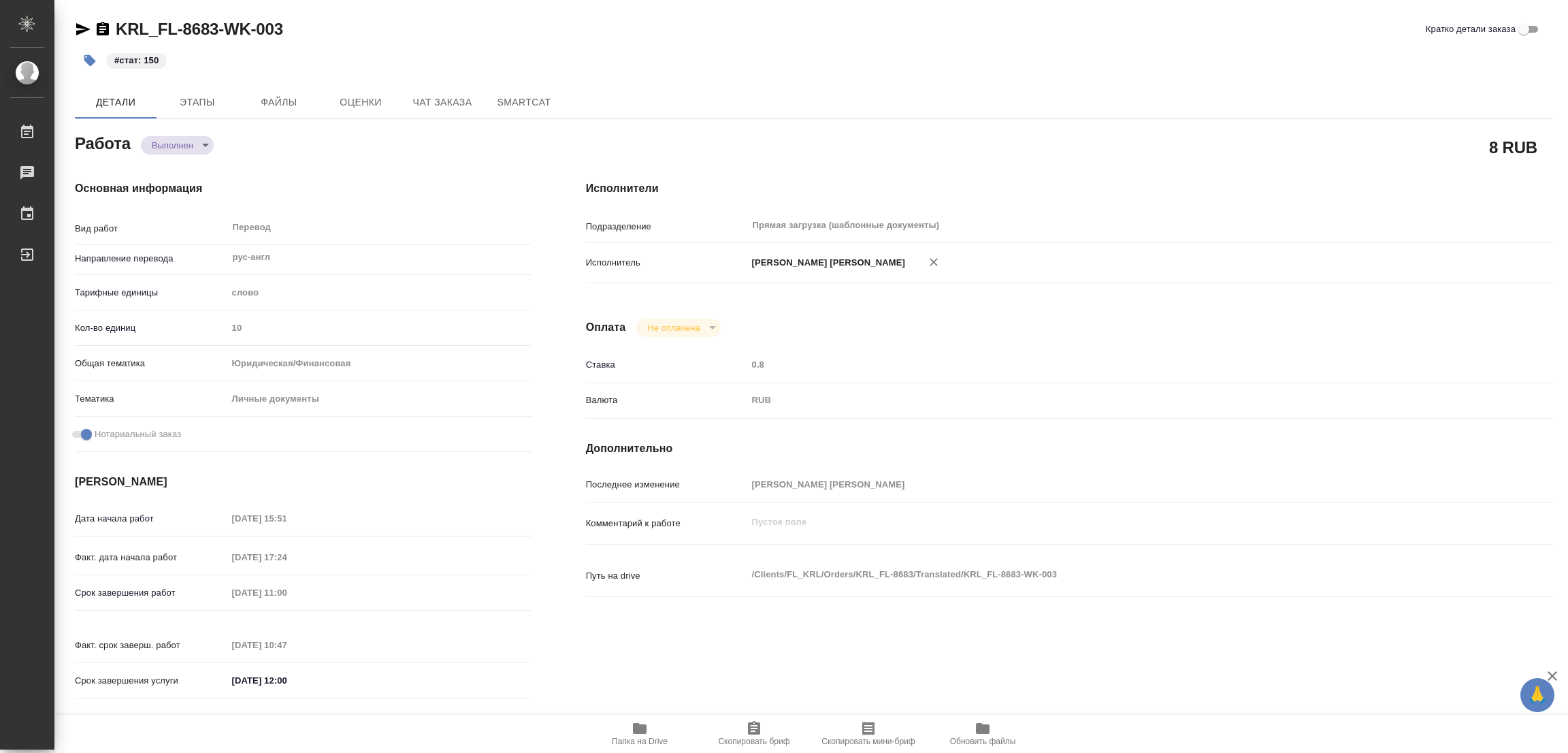
type textarea "x"
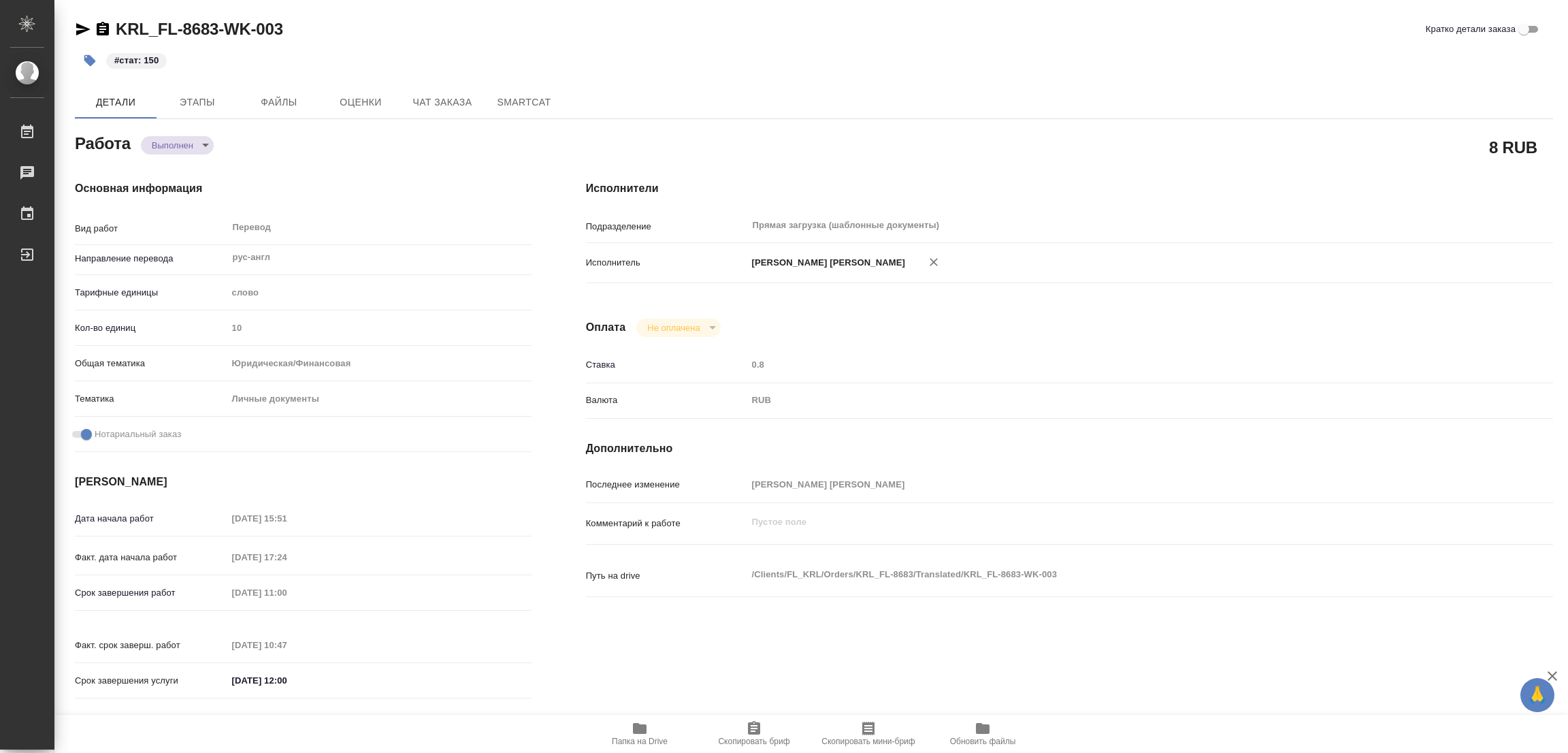
type textarea "x"
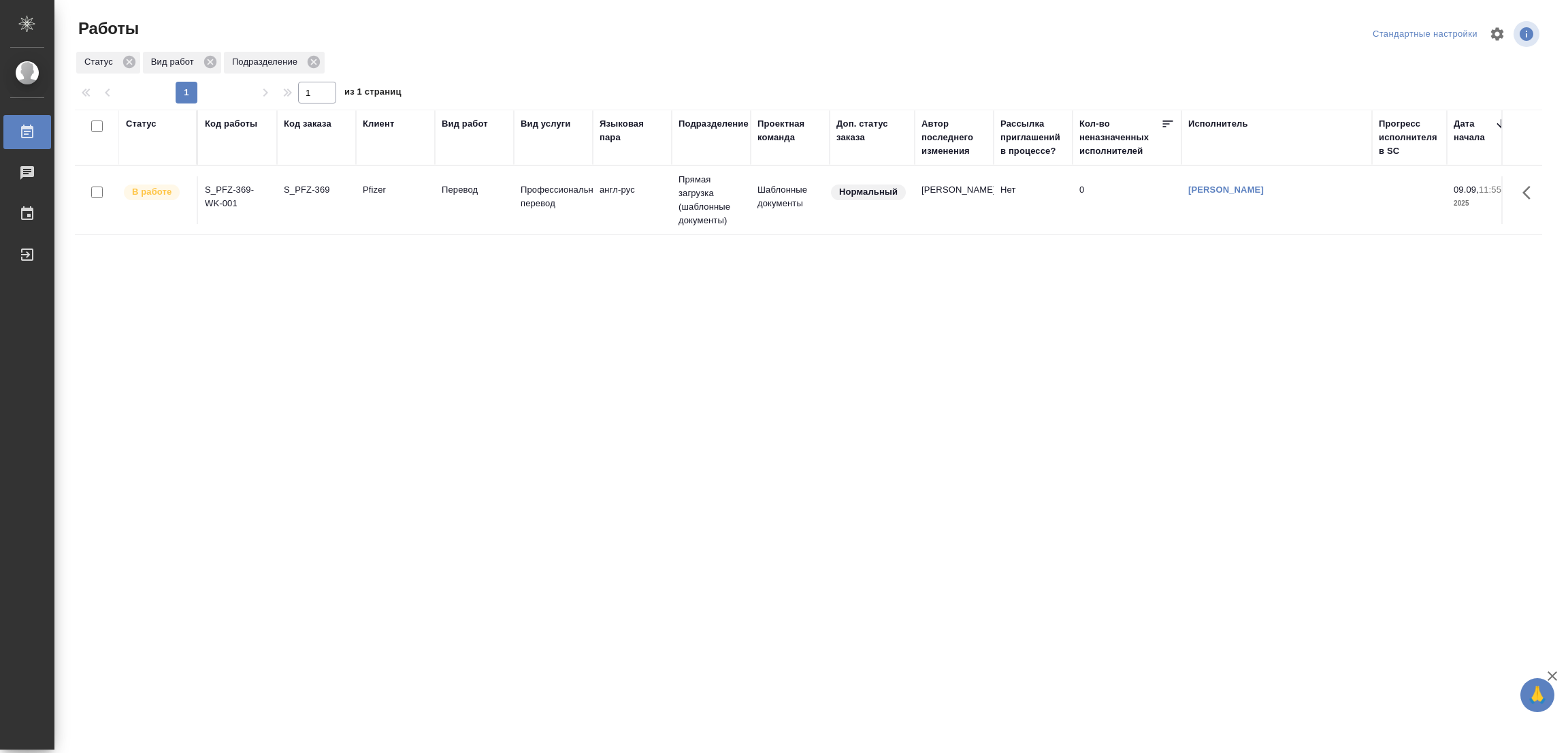
click at [531, 55] on div "Статус Вид работ Подразделение" at bounding box center [808, 62] width 1467 height 24
click at [148, 123] on div "Статус" at bounding box center [141, 124] width 31 height 14
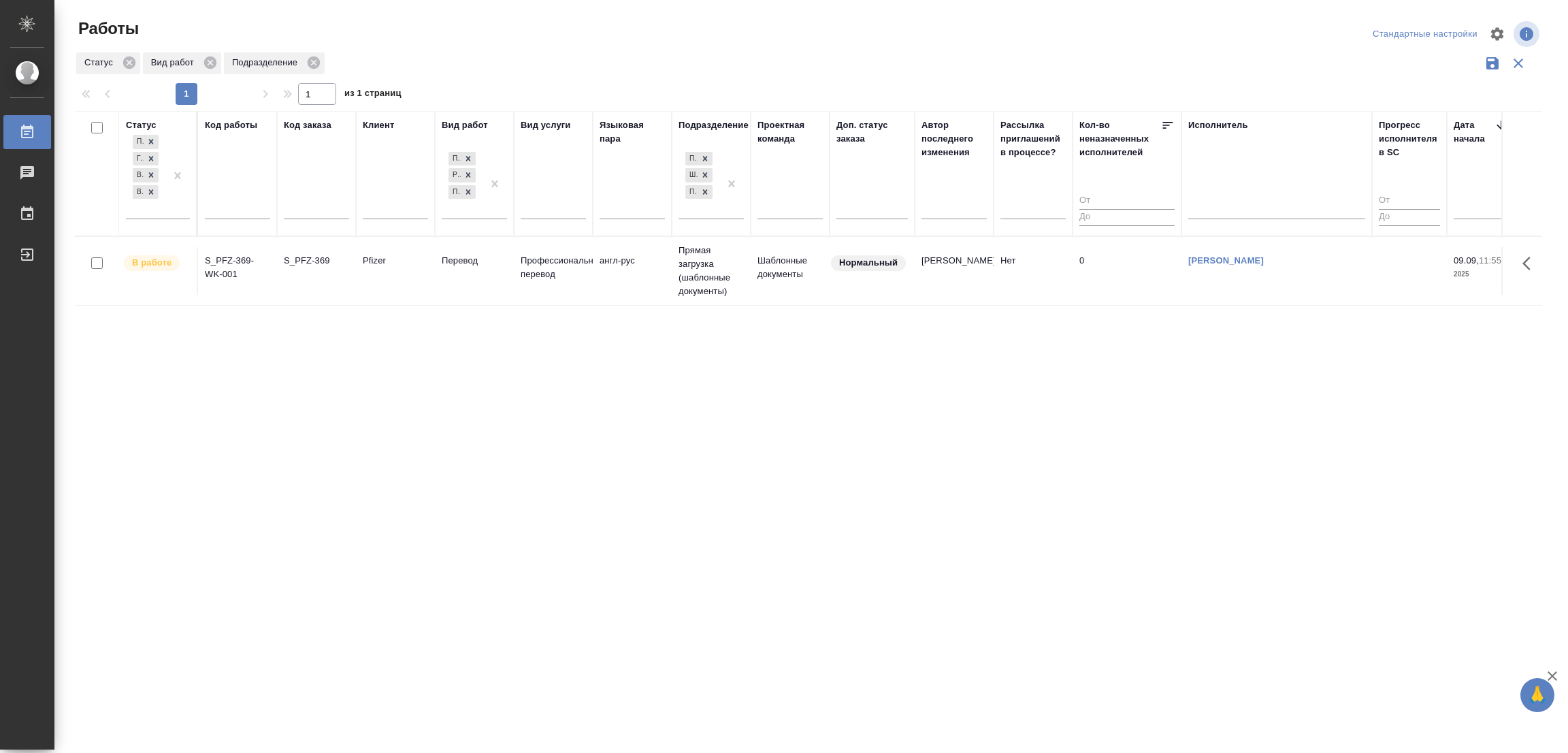
click at [198, 390] on div "Статус Подбор Готов к работе В работе В ожидании Код работы Код заказа Клиент В…" at bounding box center [808, 356] width 1467 height 490
click at [158, 63] on p "Вид работ" at bounding box center [174, 62] width 48 height 14
click at [163, 61] on p "Вид работ" at bounding box center [174, 62] width 48 height 14
click at [285, 403] on div "Статус Подбор Готов к работе В работе В ожидании Код работы Код заказа Клиент В…" at bounding box center [808, 356] width 1467 height 490
click at [239, 60] on p "Подразделение" at bounding box center [266, 62] width 70 height 14
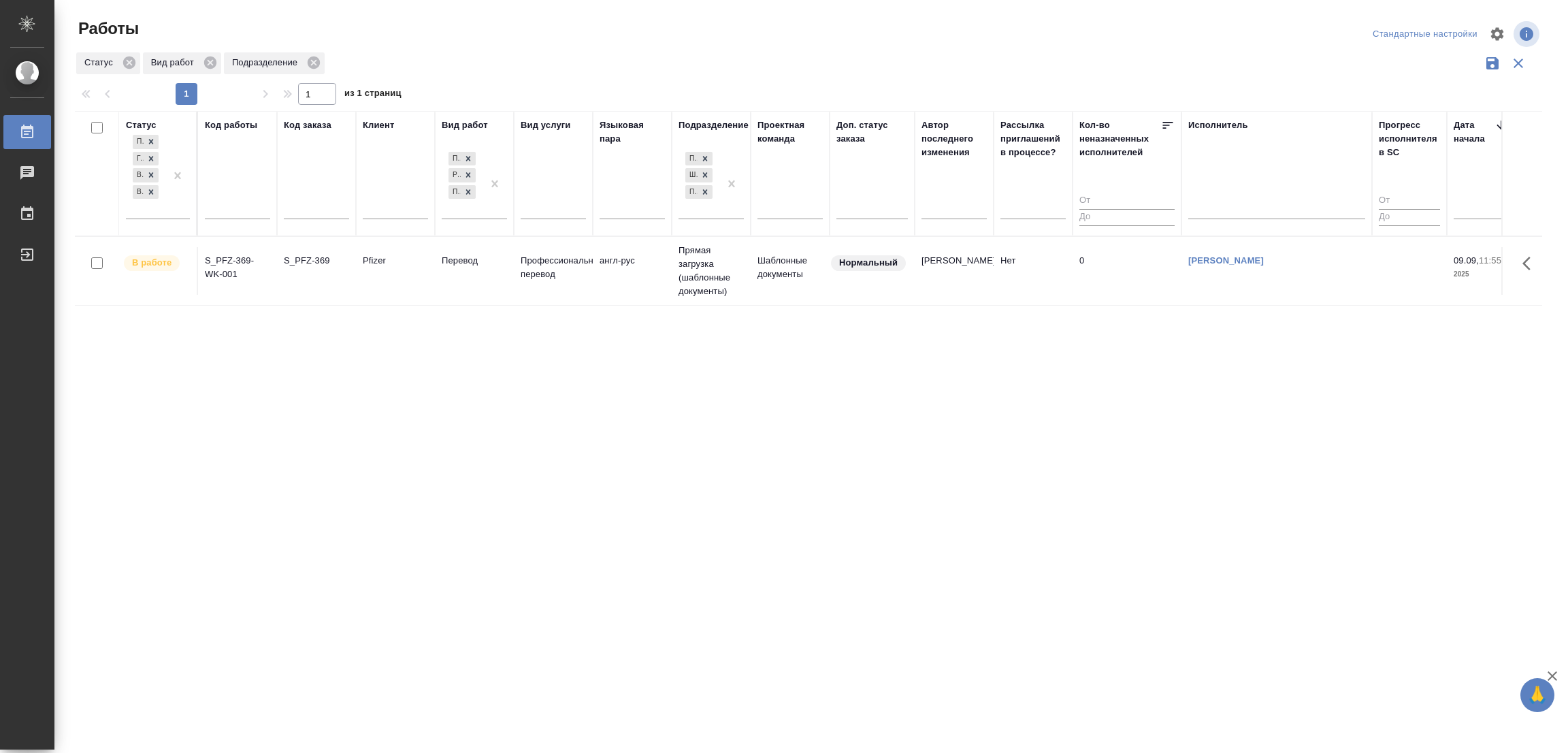
click at [382, 510] on div "Статус Подбор Готов к работе В работе В ожидании Код работы Код заказа Клиент В…" at bounding box center [808, 356] width 1467 height 490
click at [732, 412] on div "Статус Подбор Готов к работе В работе В ожидании Код работы Код заказа Клиент В…" at bounding box center [808, 356] width 1467 height 490
drag, startPoint x: 448, startPoint y: 496, endPoint x: 418, endPoint y: 463, distance: 44.6
click at [443, 494] on div "Статус Подбор Готов к работе В работе В ожидании Код работы Код заказа Клиент В…" at bounding box center [808, 356] width 1467 height 490
